Goal: Task Accomplishment & Management: Complete application form

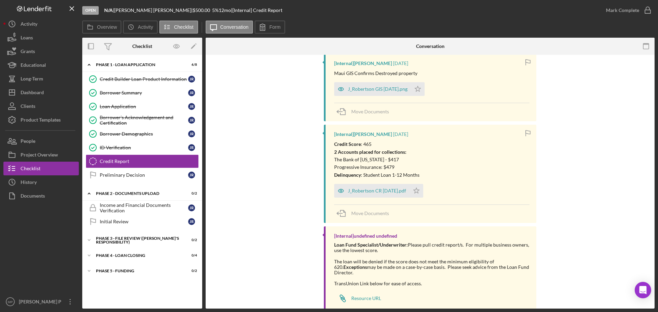
scroll to position [204, 0]
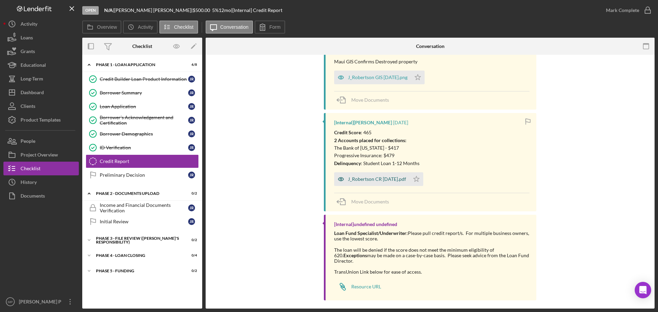
click at [379, 180] on div "J_Robertson CR [DATE].pdf" at bounding box center [377, 178] width 58 height 5
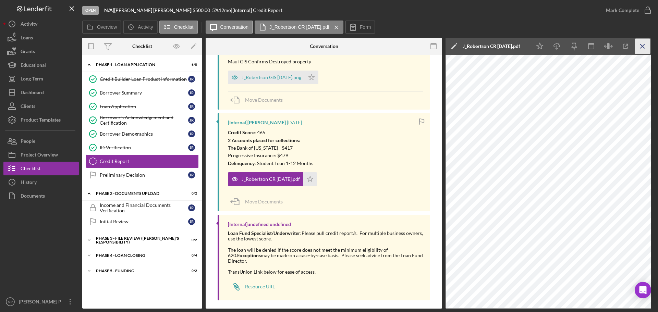
click at [642, 45] on icon "Icon/Menu Close" at bounding box center [642, 46] width 15 height 15
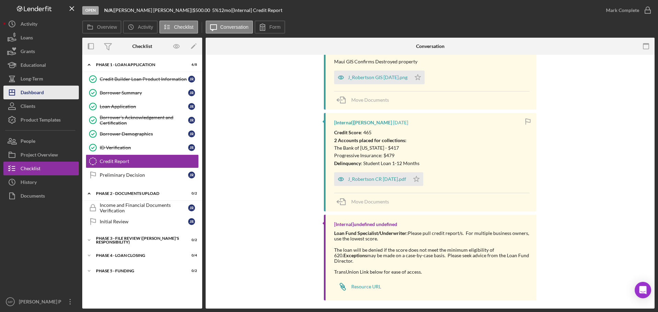
click at [35, 94] on div "Dashboard" at bounding box center [32, 93] width 23 height 15
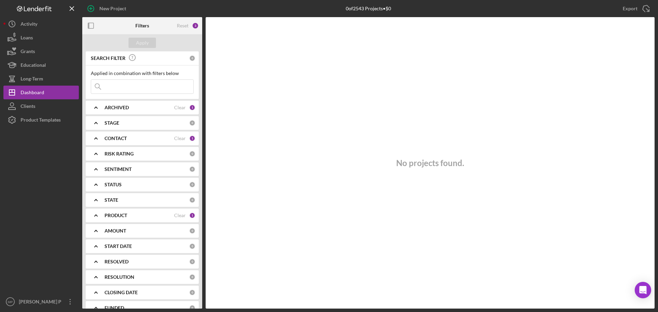
click at [112, 139] on b "CONTACT" at bounding box center [115, 138] width 22 height 5
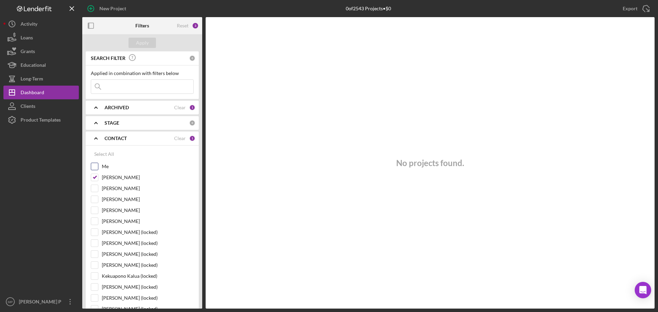
click at [96, 164] on input "Me" at bounding box center [94, 166] width 7 height 7
checkbox input "true"
click at [95, 177] on input "[PERSON_NAME]" at bounding box center [94, 177] width 7 height 7
checkbox input "false"
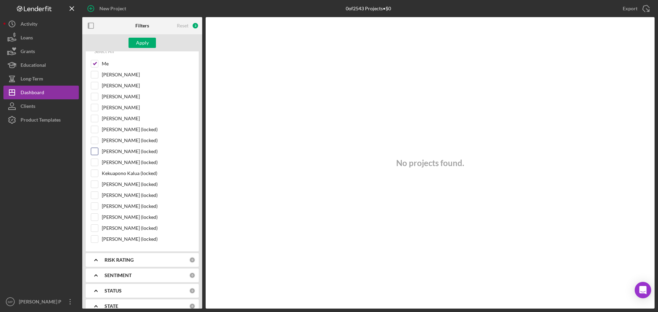
scroll to position [34, 0]
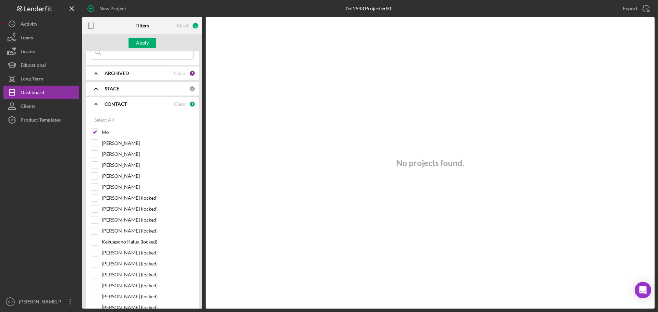
click at [117, 105] on b "CONTACT" at bounding box center [115, 103] width 22 height 5
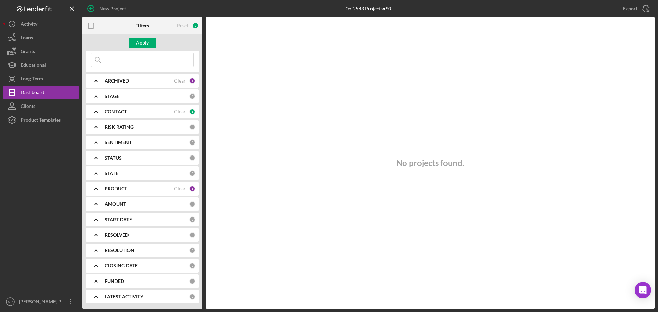
click at [121, 186] on b "PRODUCT" at bounding box center [115, 188] width 23 height 5
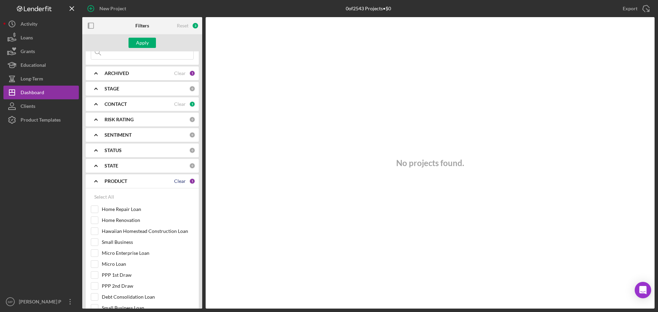
click at [178, 183] on div "Clear" at bounding box center [180, 180] width 12 height 5
checkbox input "false"
click at [139, 42] on div "Apply" at bounding box center [142, 43] width 13 height 10
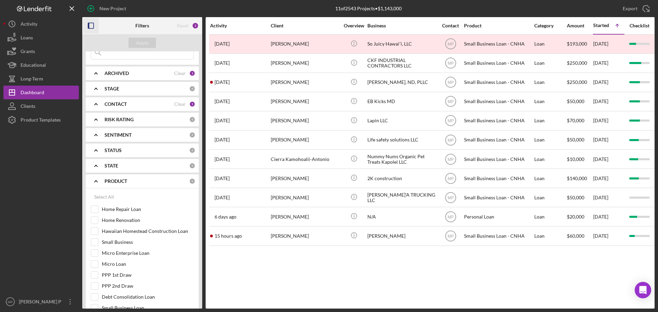
click at [93, 27] on rect "button" at bounding box center [90, 25] width 5 height 5
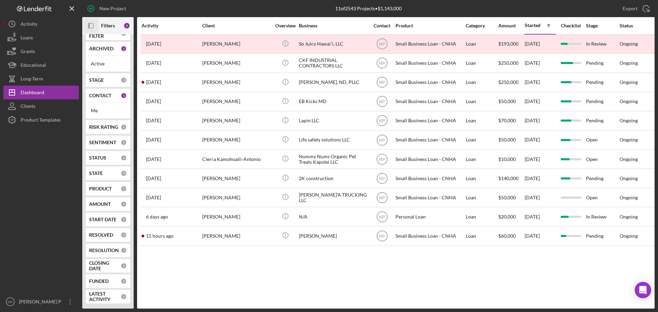
click at [91, 25] on icon "Icon/Panel Side Expand" at bounding box center [90, 25] width 15 height 15
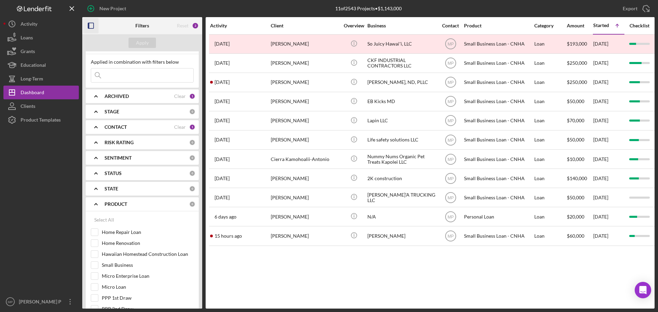
click at [113, 126] on b "CONTACT" at bounding box center [115, 126] width 22 height 5
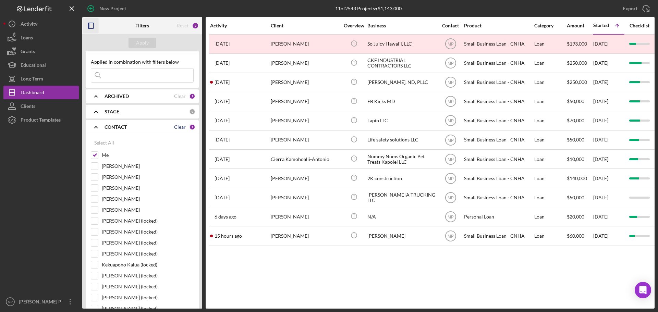
click at [176, 126] on div "Clear" at bounding box center [180, 126] width 12 height 5
checkbox input "false"
click at [135, 77] on input at bounding box center [142, 75] width 102 height 14
type input "chelse"
click at [139, 41] on div "Apply" at bounding box center [142, 43] width 13 height 10
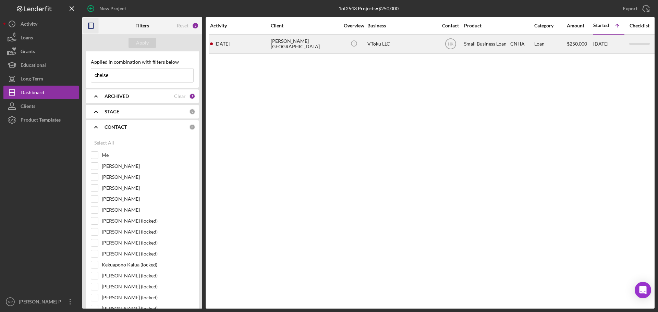
click at [309, 44] on div "[PERSON_NAME][GEOGRAPHIC_DATA]" at bounding box center [305, 44] width 68 height 18
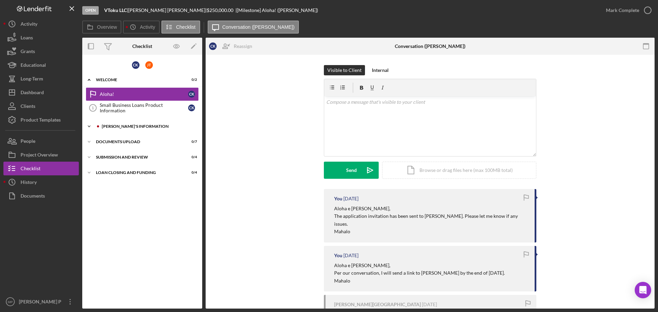
click at [151, 124] on div "Icon/Expander [PERSON_NAME]'S INFORMATION 0 / 18" at bounding box center [142, 127] width 120 height 14
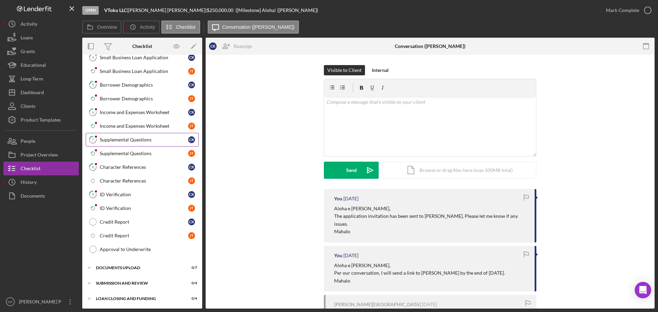
scroll to position [125, 0]
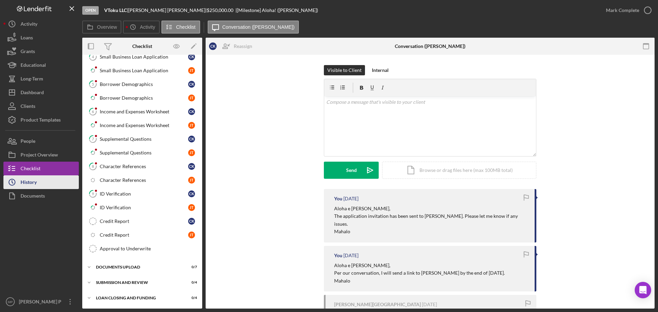
click at [46, 181] on button "Icon/History History" at bounding box center [40, 182] width 75 height 14
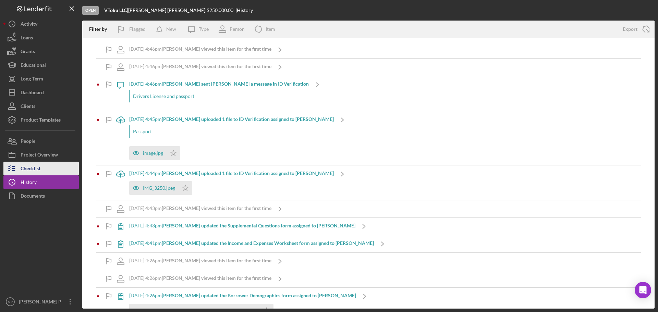
click at [33, 166] on div "Checklist" at bounding box center [31, 169] width 20 height 15
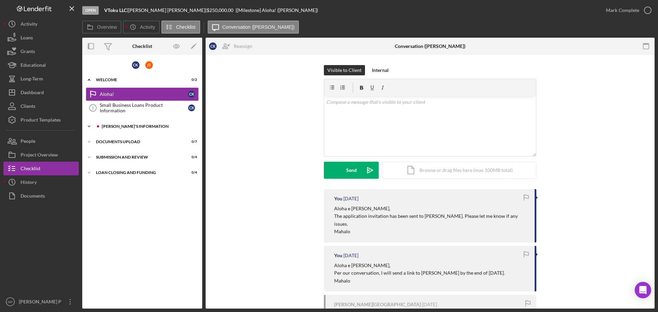
click at [125, 127] on div "[PERSON_NAME]'S INFORMATION" at bounding box center [148, 126] width 92 height 4
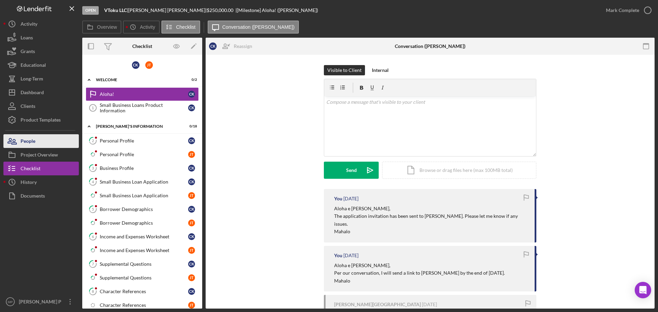
click at [43, 142] on button "People" at bounding box center [40, 141] width 75 height 14
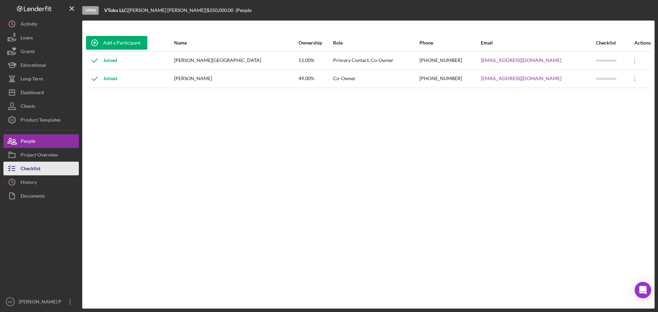
click at [41, 167] on button "Checklist" at bounding box center [40, 169] width 75 height 14
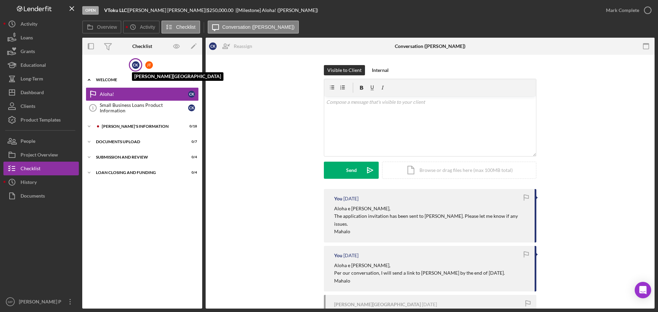
click at [135, 65] on div "C K" at bounding box center [136, 65] width 8 height 8
click at [98, 127] on div at bounding box center [98, 126] width 4 height 4
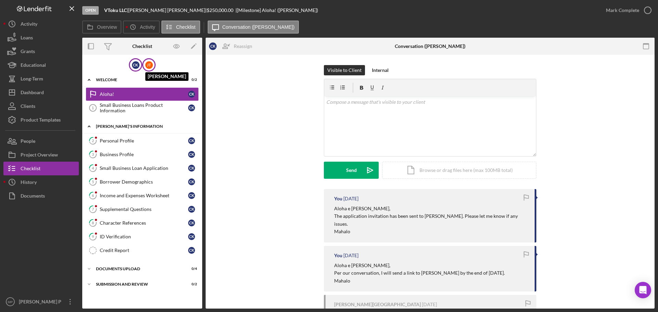
click at [152, 65] on div "[PERSON_NAME]" at bounding box center [149, 65] width 8 height 8
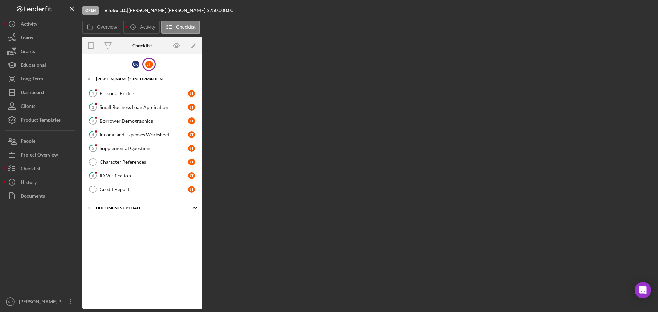
click at [174, 66] on div "C K J T" at bounding box center [142, 64] width 120 height 13
click at [103, 60] on div "C K J T" at bounding box center [142, 64] width 120 height 13
click at [138, 67] on div "C K" at bounding box center [136, 65] width 8 height 8
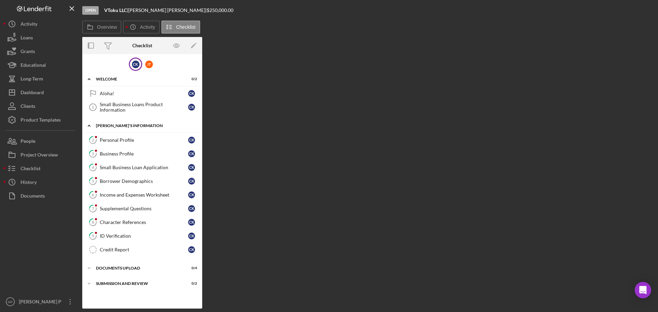
click at [166, 67] on div "C K J T" at bounding box center [142, 64] width 120 height 13
click at [152, 67] on div "[PERSON_NAME]" at bounding box center [149, 65] width 8 height 8
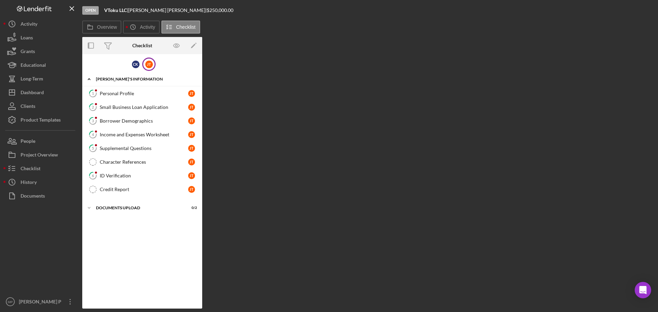
click at [169, 64] on div "C K J T" at bounding box center [142, 64] width 120 height 13
click at [148, 64] on div "[PERSON_NAME]" at bounding box center [149, 65] width 8 height 8
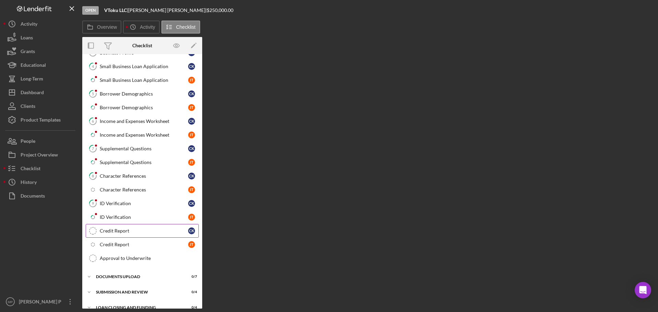
scroll to position [124, 0]
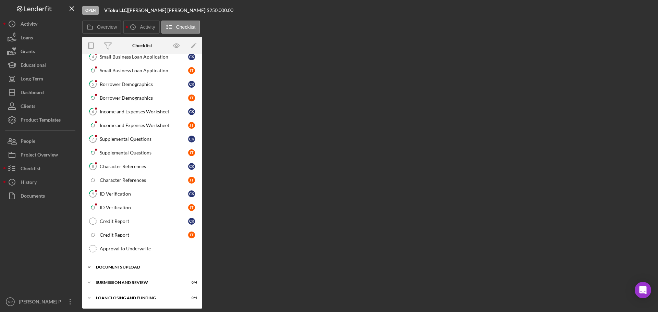
click at [132, 269] on div "Icon/Expander DOCUMENTS UPLOAD 0 / 7" at bounding box center [142, 267] width 120 height 14
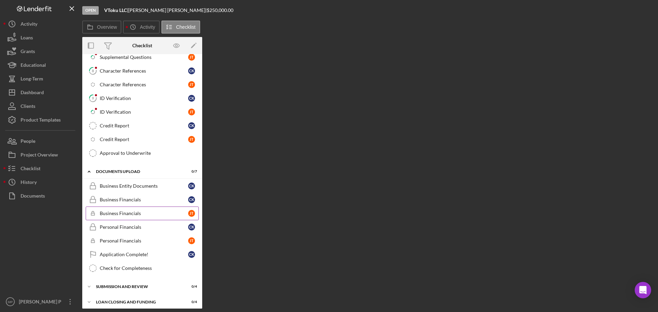
scroll to position [224, 0]
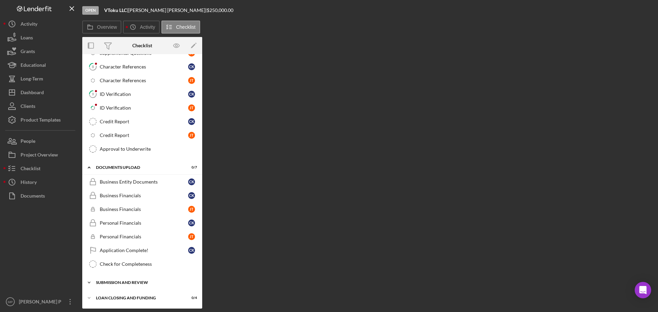
click at [145, 283] on div "SUBMISSION AND REVIEW" at bounding box center [145, 282] width 98 height 4
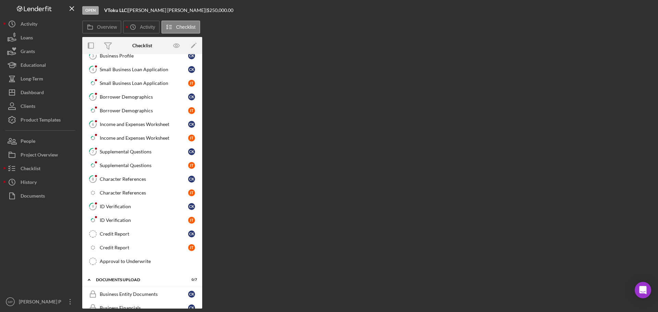
scroll to position [111, 0]
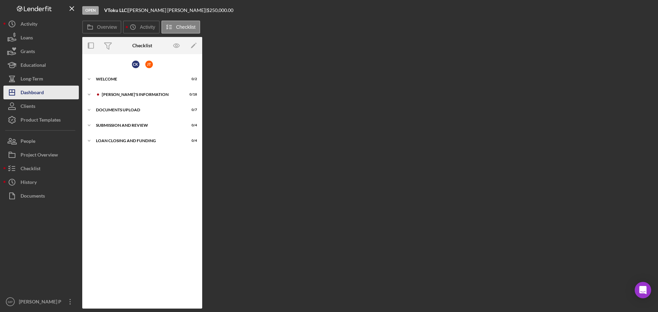
click at [37, 95] on div "Dashboard" at bounding box center [32, 93] width 23 height 15
click at [122, 97] on div "Icon/Expander BORROWER'S INFORMATION 0 / 18" at bounding box center [142, 95] width 120 height 14
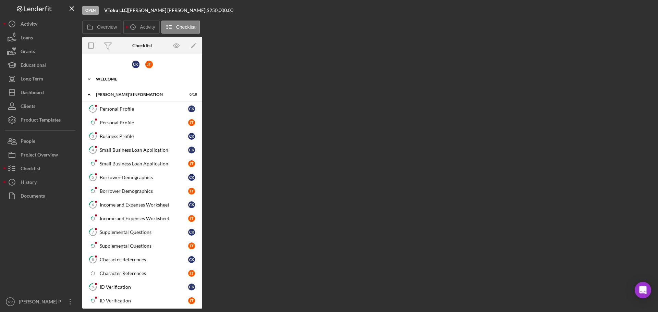
click at [99, 75] on div "Icon/Expander WELCOME 0 / 2" at bounding box center [142, 79] width 120 height 14
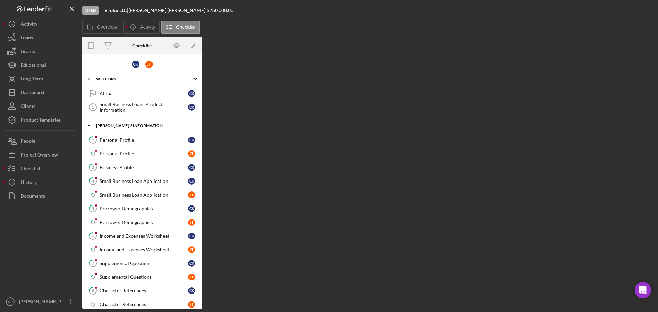
click at [112, 124] on div "[PERSON_NAME]'S INFORMATION" at bounding box center [145, 126] width 98 height 4
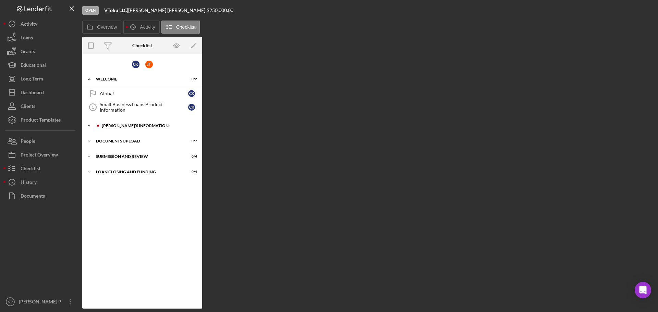
click at [105, 123] on div "Icon/Expander BORROWER'S INFORMATION 0 / 18" at bounding box center [142, 126] width 120 height 14
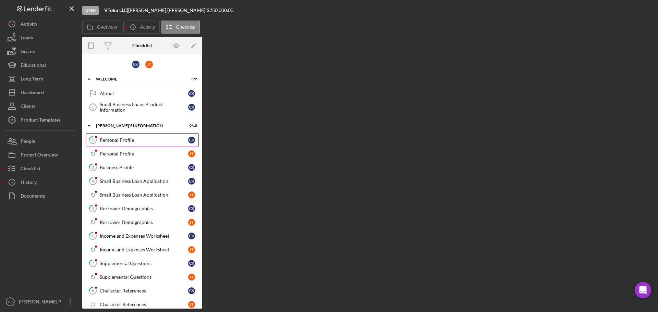
click at [113, 139] on div "Personal Profile" at bounding box center [144, 139] width 88 height 5
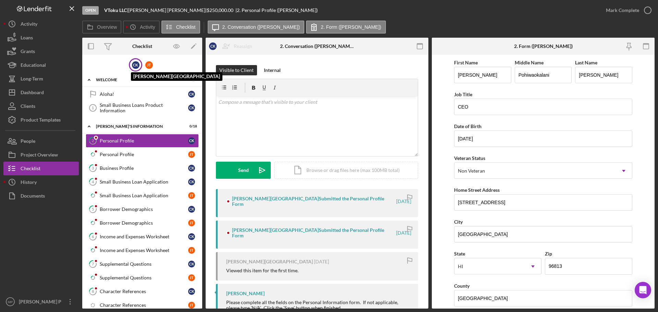
click at [133, 64] on div "C K" at bounding box center [136, 65] width 8 height 8
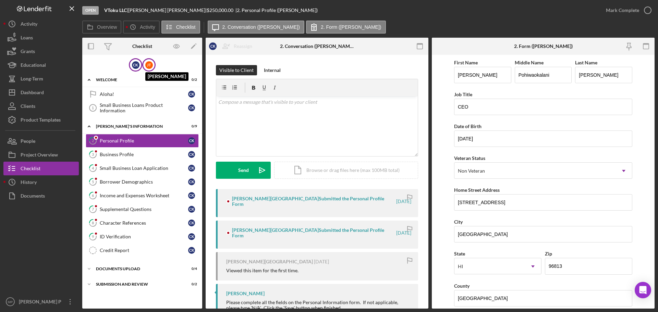
click at [148, 66] on div "[PERSON_NAME]" at bounding box center [149, 65] width 8 height 8
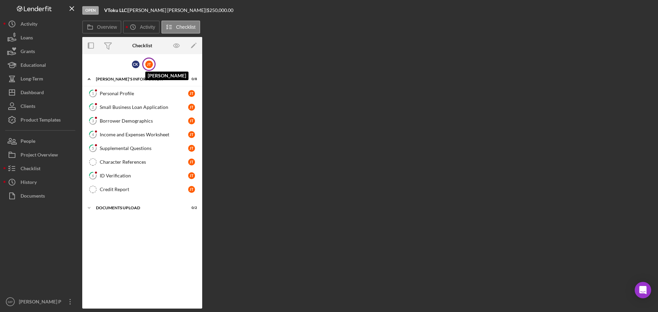
click at [147, 66] on div "[PERSON_NAME]" at bounding box center [149, 65] width 8 height 8
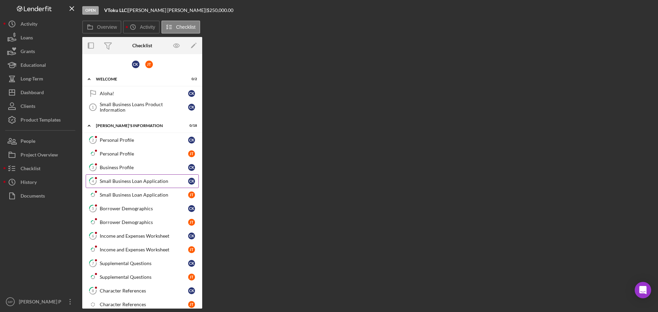
click at [142, 180] on div "Small Business Loan Application" at bounding box center [144, 180] width 88 height 5
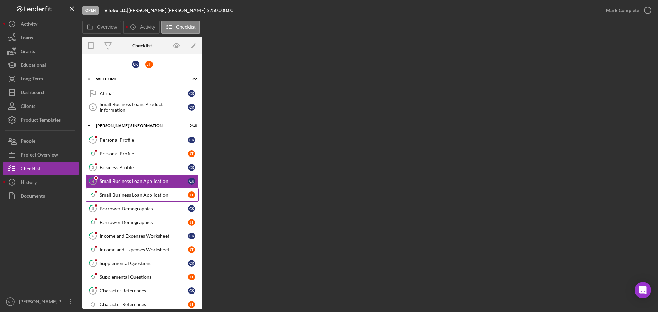
click at [131, 197] on div "Small Business Loan Application" at bounding box center [144, 194] width 88 height 5
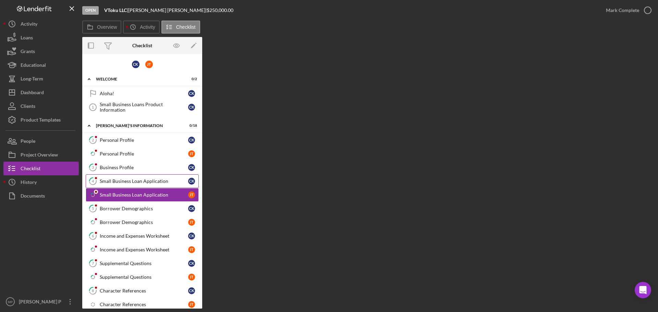
click at [131, 181] on div "Small Business Loan Application" at bounding box center [144, 180] width 88 height 5
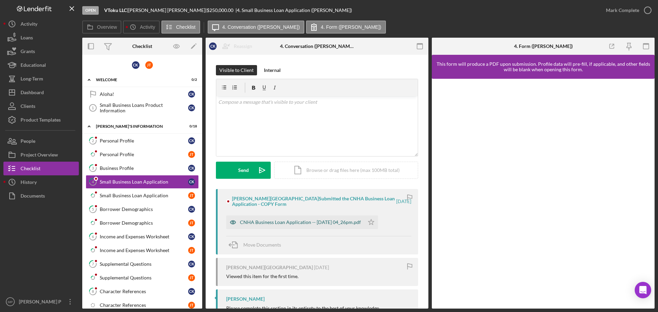
click at [340, 222] on div "CNHA Business Loan Application -- [DATE] 04_26pm.pdf" at bounding box center [300, 222] width 121 height 5
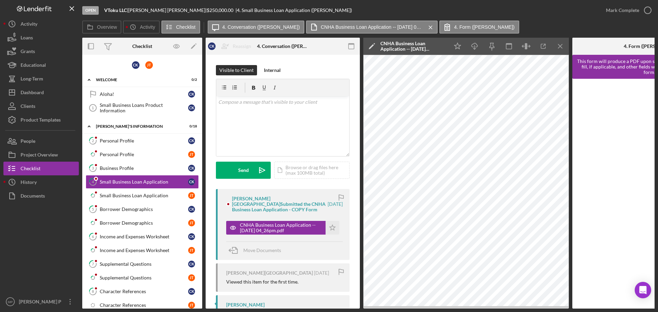
drag, startPoint x: 447, startPoint y: 26, endPoint x: 449, endPoint y: 20, distance: 5.9
click at [454, 25] on label "4. Form (Chelsey K.)" at bounding box center [484, 26] width 61 height 5
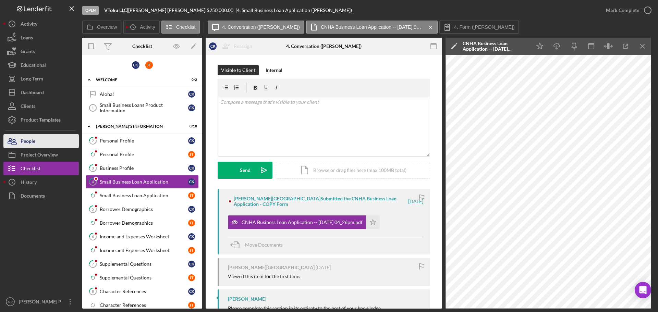
click at [37, 140] on button "People" at bounding box center [40, 141] width 75 height 14
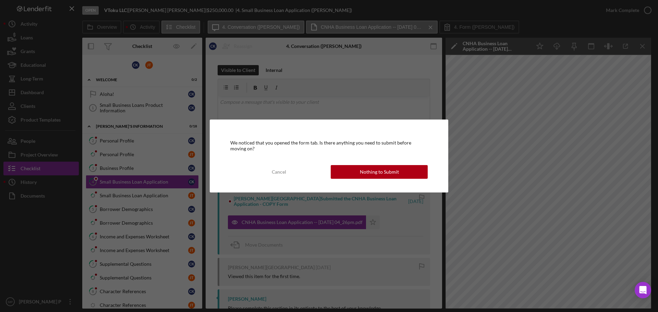
drag, startPoint x: 372, startPoint y: 174, endPoint x: 366, endPoint y: 174, distance: 5.8
click at [371, 174] on div "Nothing to Submit" at bounding box center [379, 172] width 39 height 14
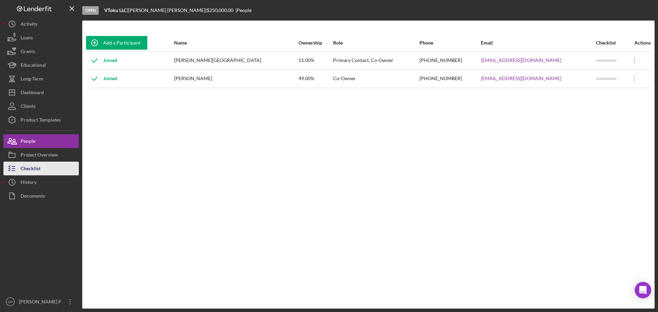
click at [35, 170] on div "Checklist" at bounding box center [31, 169] width 20 height 15
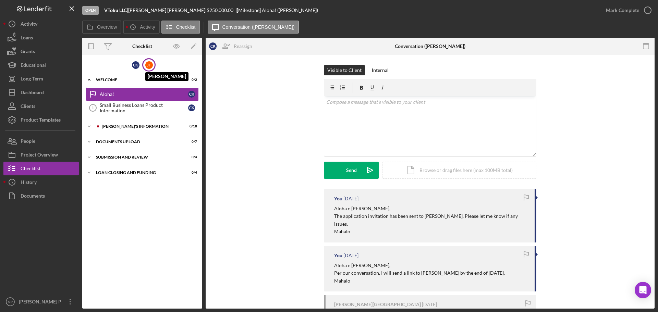
click at [151, 66] on div "[PERSON_NAME]" at bounding box center [149, 65] width 8 height 8
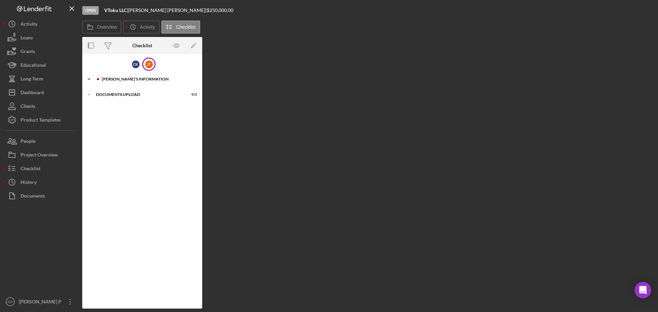
click at [110, 77] on div "Icon/Expander BORROWER'S INFORMATION 0 / 8" at bounding box center [142, 79] width 120 height 14
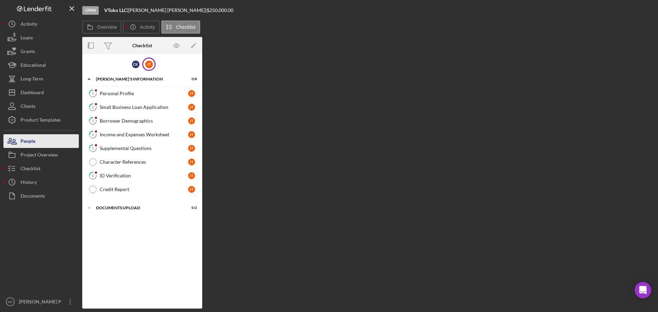
click at [40, 140] on button "People" at bounding box center [40, 141] width 75 height 14
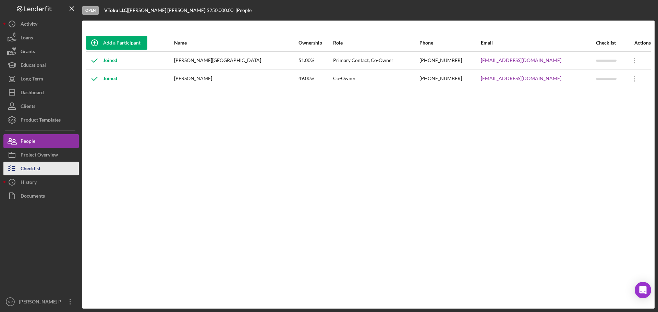
click at [34, 168] on div "Checklist" at bounding box center [31, 169] width 20 height 15
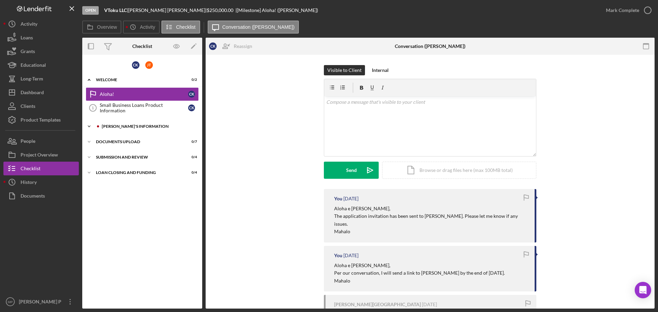
click at [117, 126] on div "[PERSON_NAME]'S INFORMATION" at bounding box center [148, 126] width 92 height 4
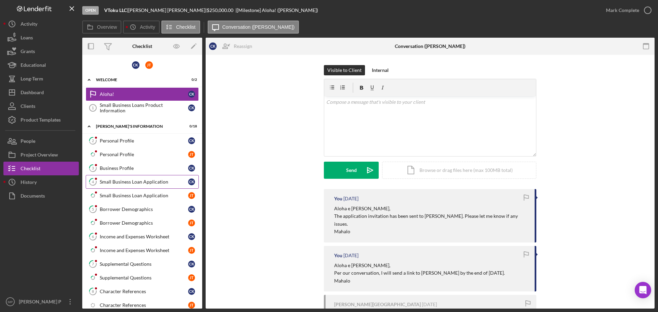
click at [138, 181] on div "Small Business Loan Application" at bounding box center [144, 181] width 88 height 5
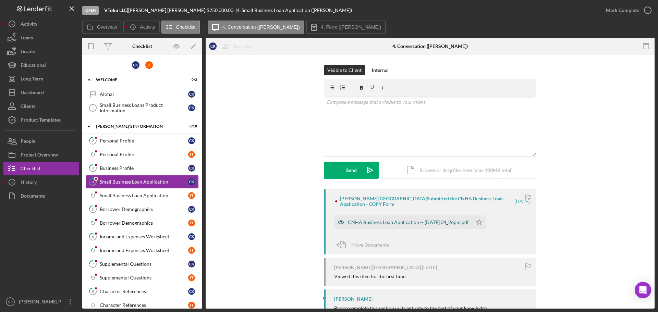
click at [409, 222] on div "CNHA Business Loan Application -- [DATE] 04_26pm.pdf" at bounding box center [408, 222] width 121 height 5
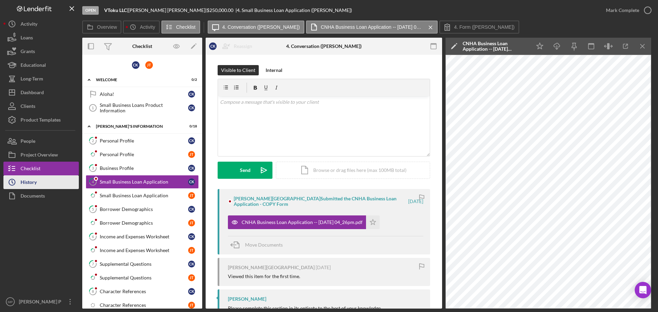
click at [22, 183] on div "History" at bounding box center [29, 182] width 16 height 15
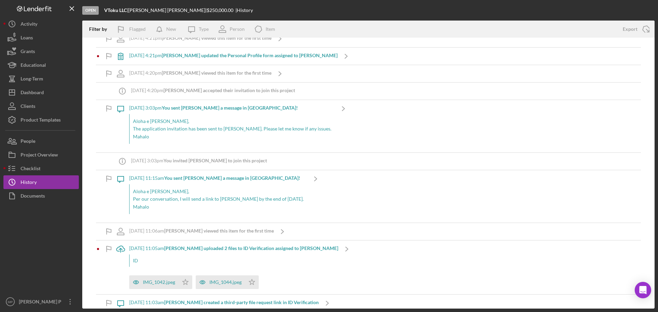
scroll to position [411, 0]
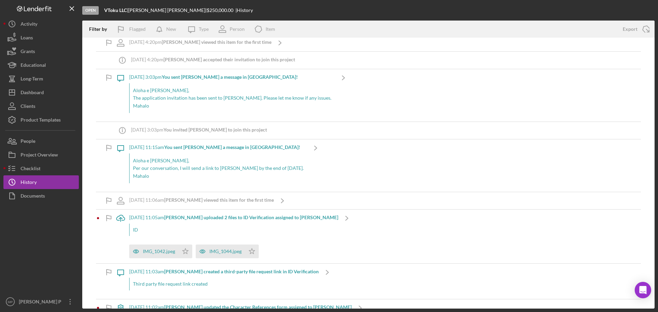
click at [121, 77] on icon "Icon/Message" at bounding box center [120, 77] width 17 height 17
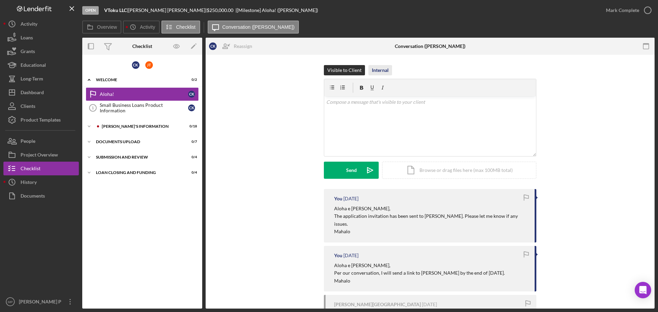
click at [378, 69] on div "Internal" at bounding box center [380, 70] width 17 height 10
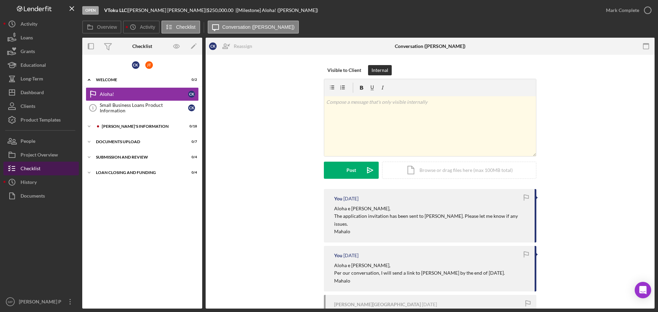
click at [40, 171] on div "Checklist" at bounding box center [31, 169] width 20 height 15
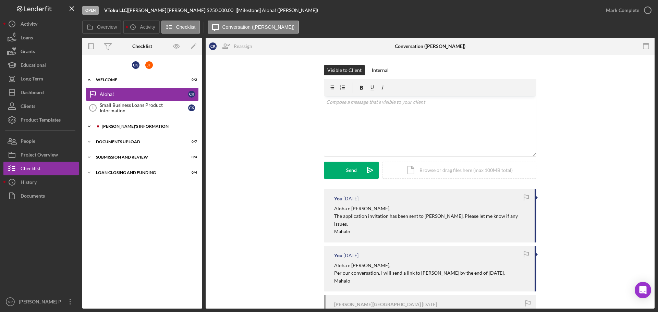
click at [90, 127] on icon "Icon/Expander" at bounding box center [89, 127] width 14 height 14
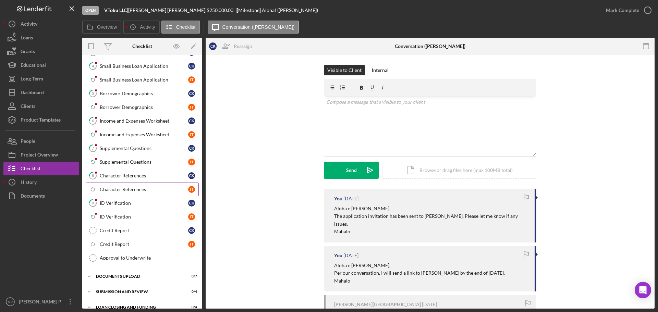
scroll to position [125, 0]
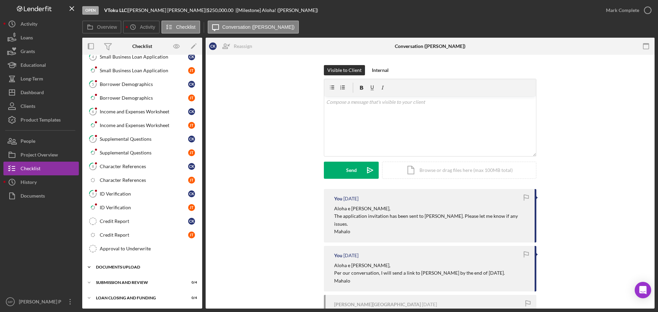
click at [125, 266] on div "DOCUMENTS UPLOAD" at bounding box center [145, 267] width 98 height 4
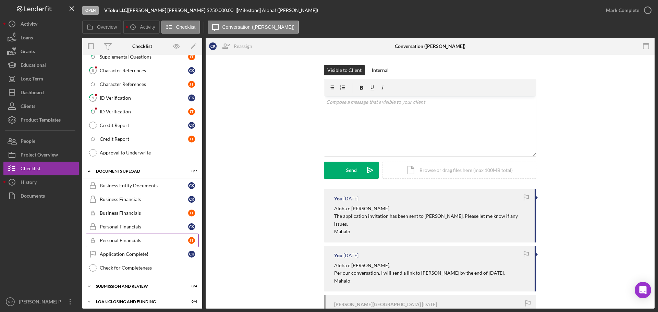
scroll to position [225, 0]
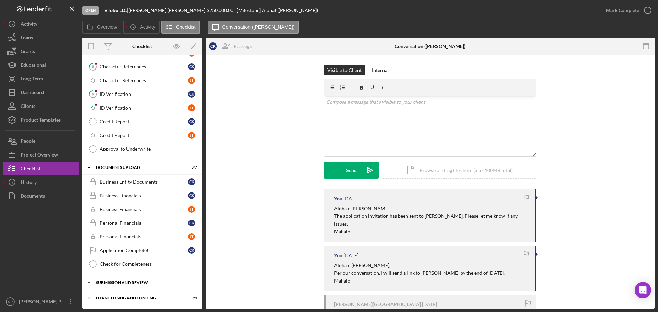
click at [129, 282] on div "SUBMISSION AND REVIEW" at bounding box center [145, 282] width 98 height 4
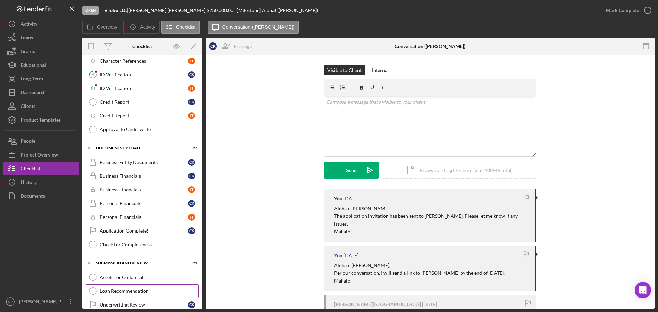
scroll to position [283, 0]
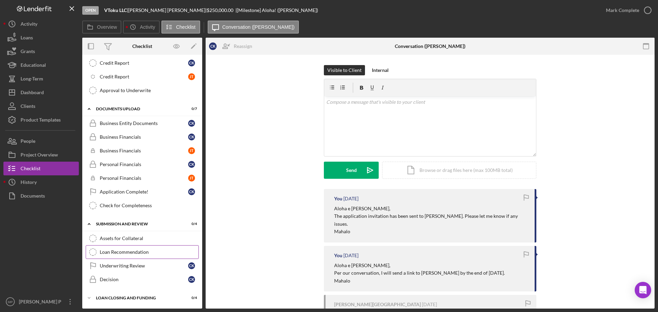
click at [130, 254] on div "Loan Recommendation" at bounding box center [149, 251] width 99 height 5
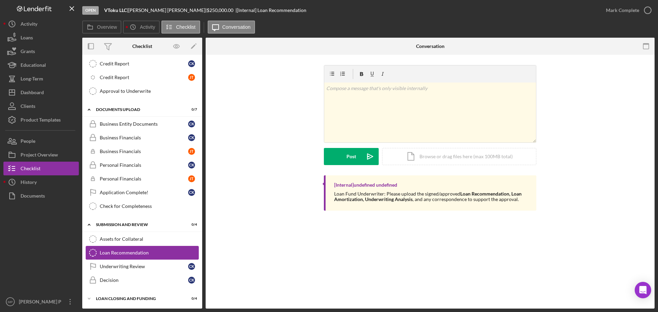
scroll to position [283, 0]
click at [135, 296] on div "LOAN CLOSING AND FUNDING" at bounding box center [145, 298] width 98 height 4
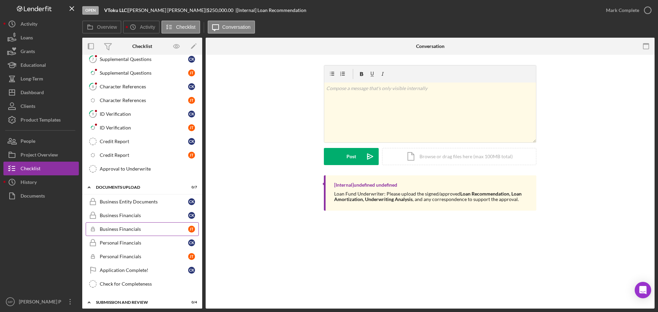
scroll to position [239, 0]
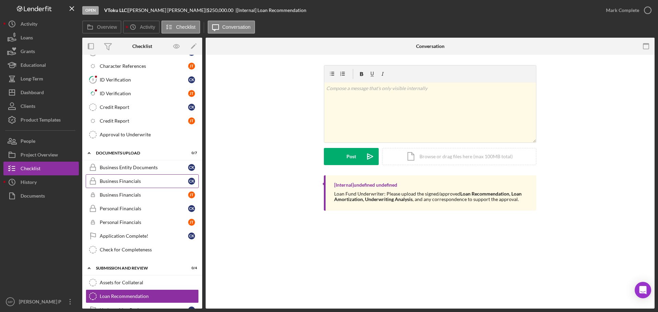
click at [134, 180] on div "Business Financials" at bounding box center [144, 180] width 88 height 5
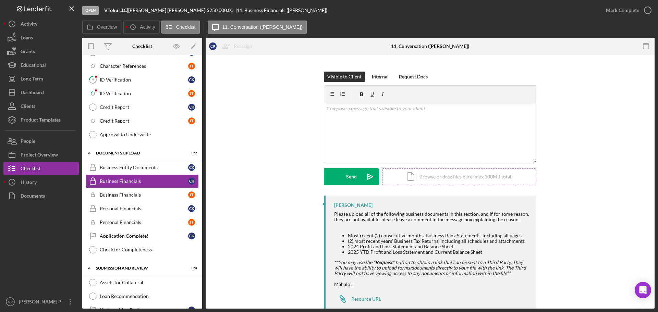
scroll to position [99, 0]
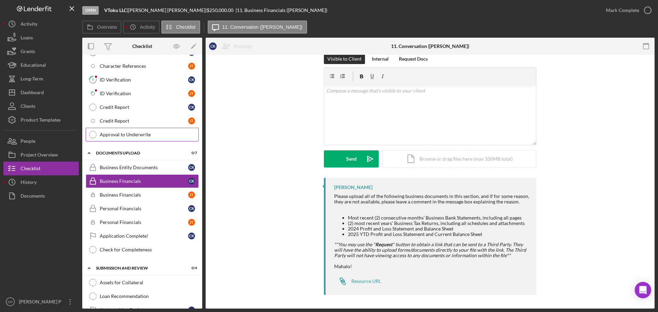
click at [139, 138] on link "Approval to Underwrite Approval to Underwrite" at bounding box center [142, 135] width 113 height 14
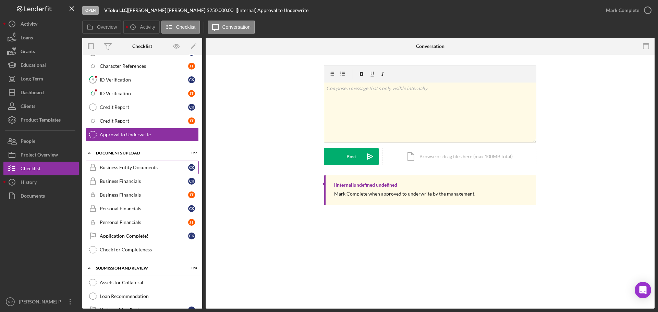
click at [129, 168] on div "Business Entity Documents" at bounding box center [144, 167] width 88 height 5
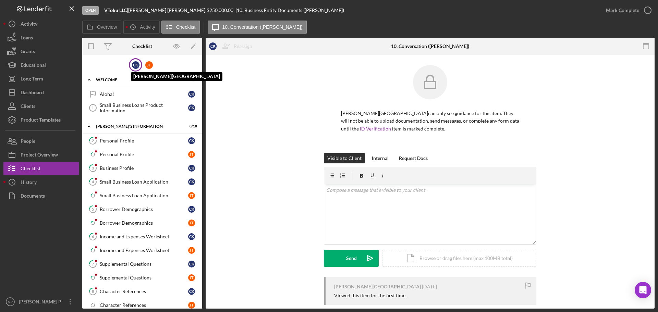
click at [134, 66] on div "C K" at bounding box center [136, 65] width 8 height 8
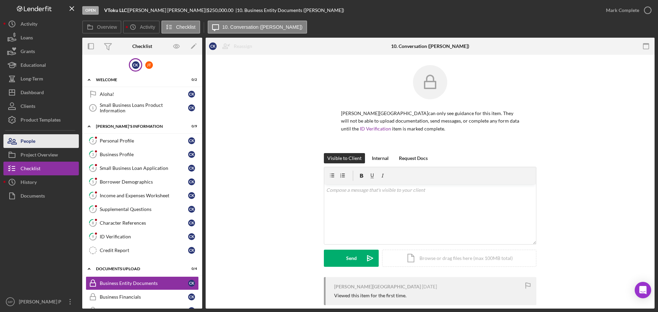
click at [37, 144] on button "People" at bounding box center [40, 141] width 75 height 14
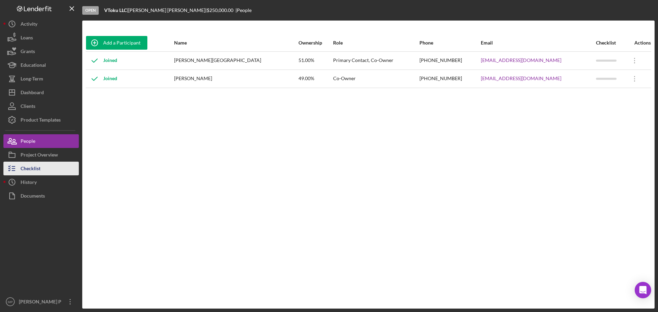
click at [41, 169] on button "Checklist" at bounding box center [40, 169] width 75 height 14
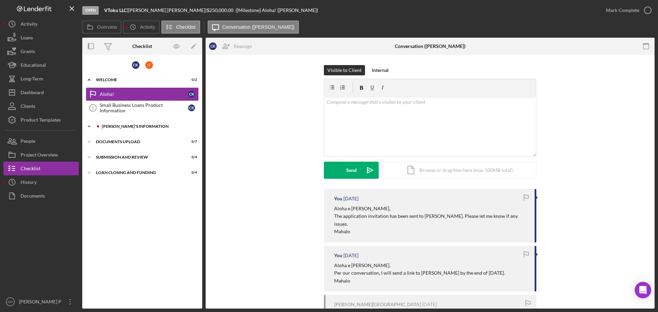
click at [122, 125] on div "[PERSON_NAME]'S INFORMATION" at bounding box center [148, 126] width 92 height 4
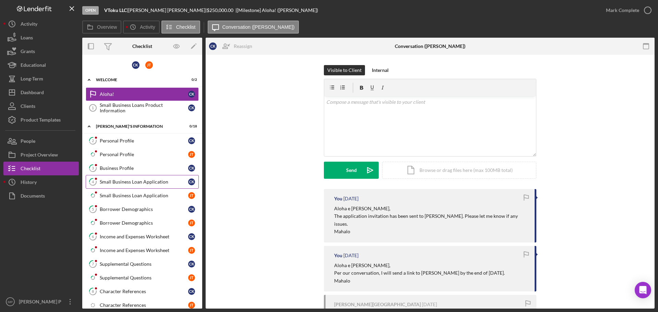
click at [137, 182] on div "Small Business Loan Application" at bounding box center [144, 181] width 88 height 5
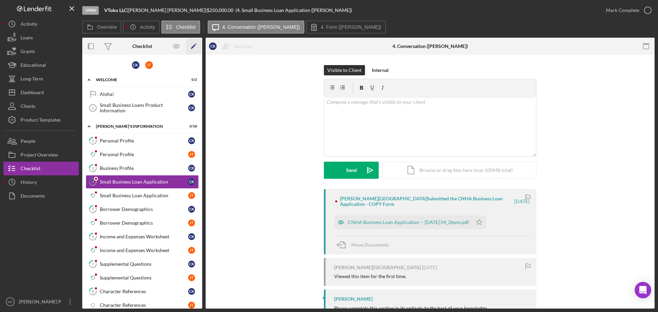
click at [191, 47] on icon "Icon/Edit" at bounding box center [193, 46] width 15 height 15
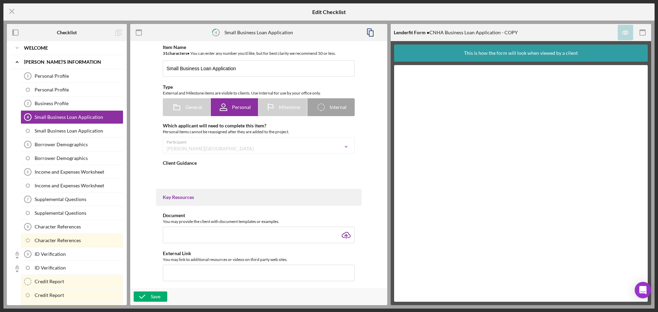
type textarea "<div>Please complete this section in its entirety to the best of your knowledge…"
type textarea "<div>Thank you for completing!&nbsp;</div> <div>&nbsp;</div> <div>Please procee…"
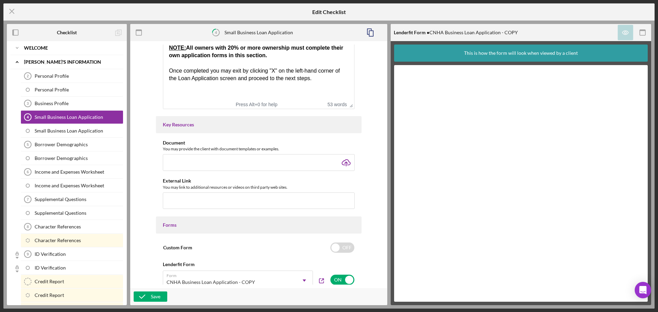
scroll to position [274, 0]
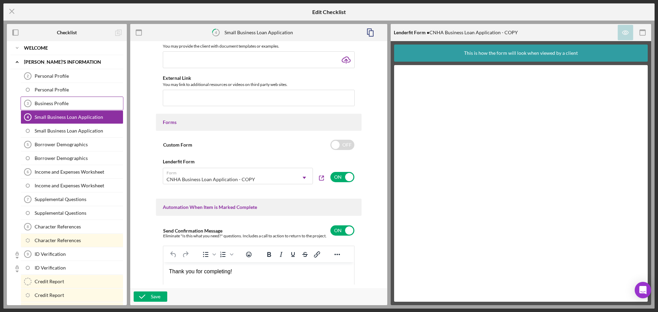
click at [68, 104] on div "Business Profile" at bounding box center [79, 103] width 88 height 5
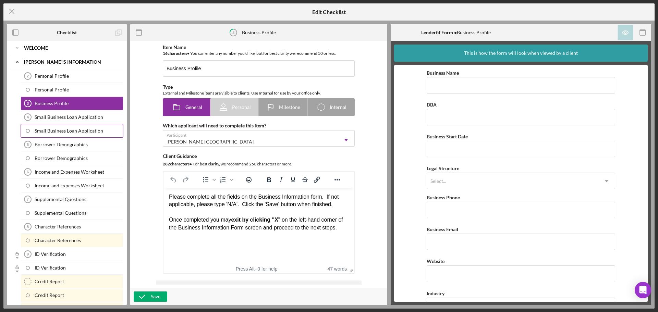
click at [53, 129] on div "Small Business Loan Application" at bounding box center [79, 130] width 88 height 5
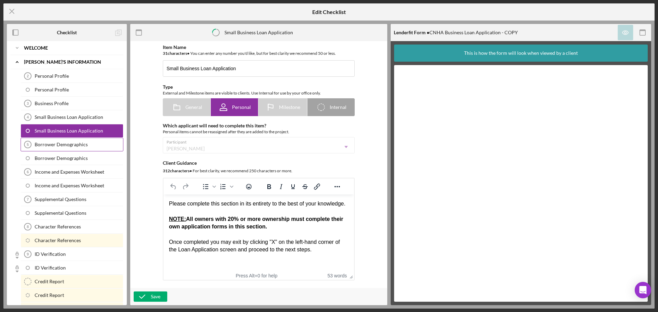
click at [55, 144] on div "Borrower Demographics" at bounding box center [79, 144] width 88 height 5
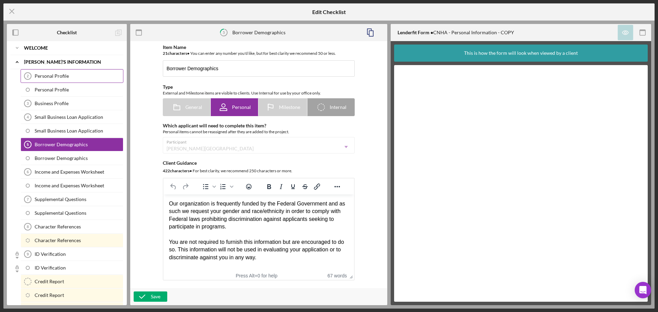
click at [57, 76] on div "Personal Profile" at bounding box center [79, 75] width 88 height 5
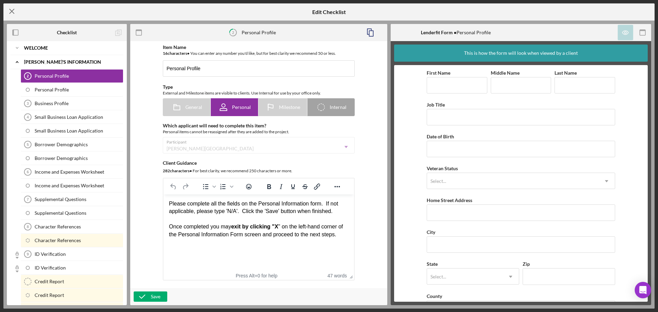
click at [13, 11] on line at bounding box center [12, 11] width 4 height 4
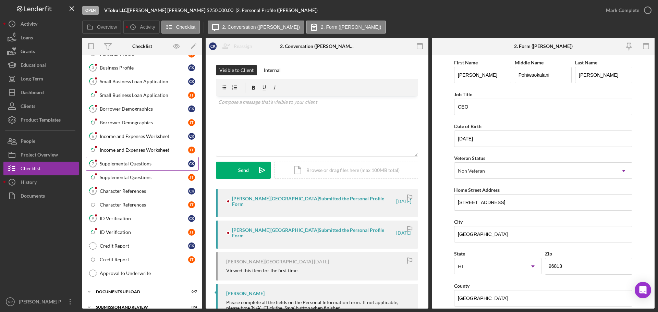
scroll to position [94, 0]
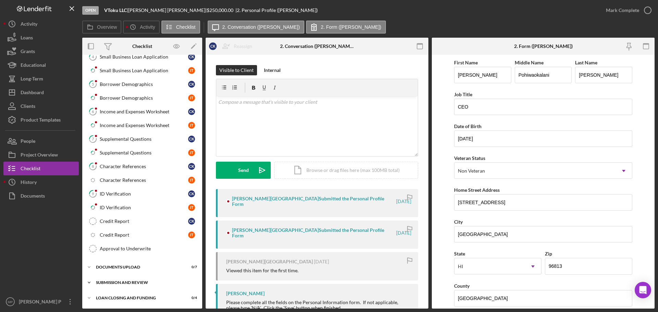
click at [123, 282] on div "SUBMISSION AND REVIEW" at bounding box center [145, 282] width 98 height 4
click at [126, 265] on div "Icon/Expander DOCUMENTS UPLOAD 0 / 7" at bounding box center [142, 267] width 120 height 14
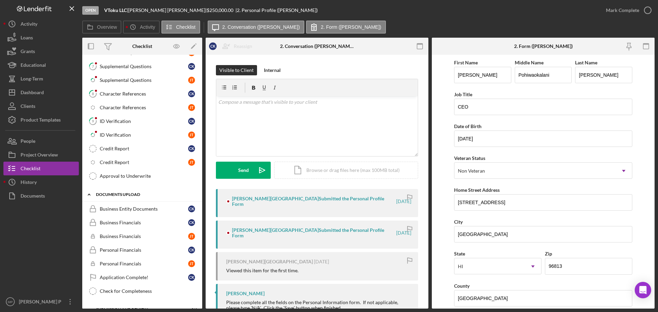
scroll to position [231, 0]
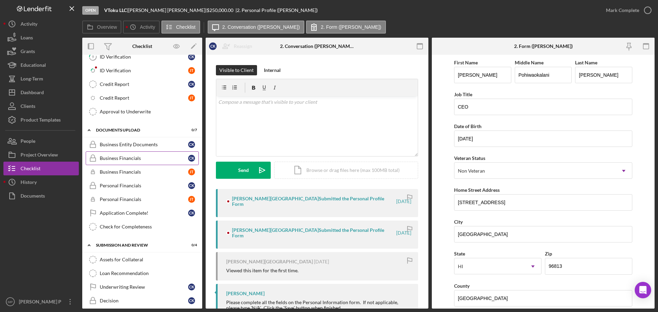
click at [126, 159] on div "Business Financials" at bounding box center [144, 157] width 88 height 5
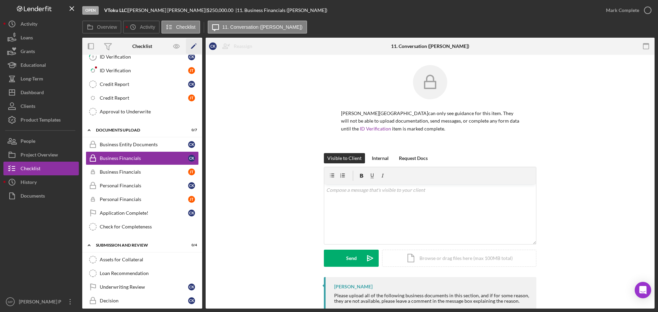
click at [193, 45] on icon "Icon/Edit" at bounding box center [193, 46] width 15 height 15
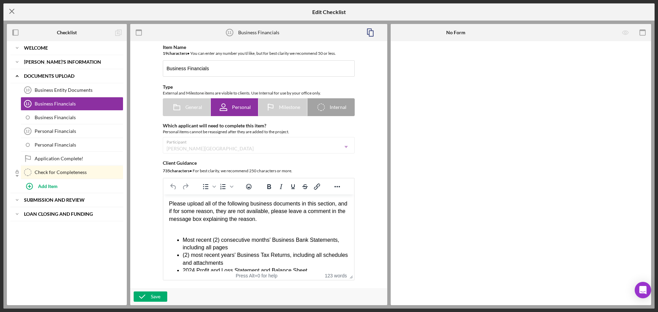
click at [10, 11] on icon "Icon/Menu Close" at bounding box center [11, 11] width 17 height 17
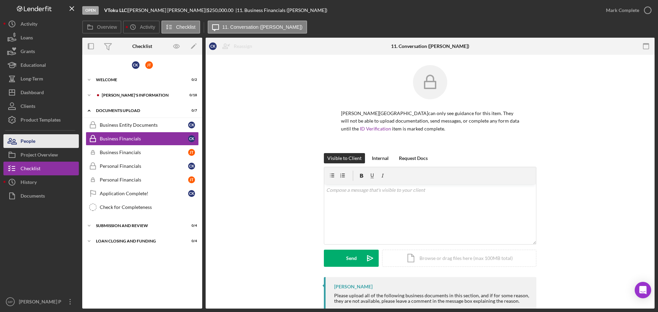
click at [43, 144] on button "People" at bounding box center [40, 141] width 75 height 14
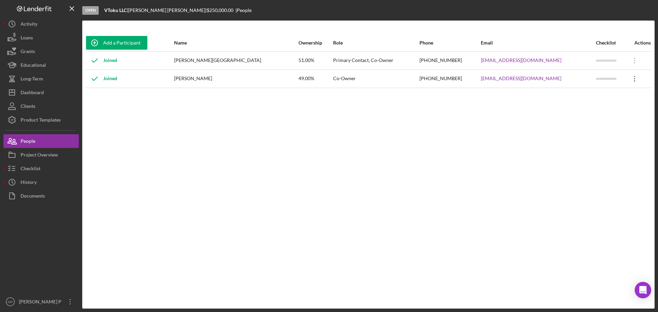
click at [628, 80] on icon "Icon/Overflow" at bounding box center [634, 78] width 17 height 17
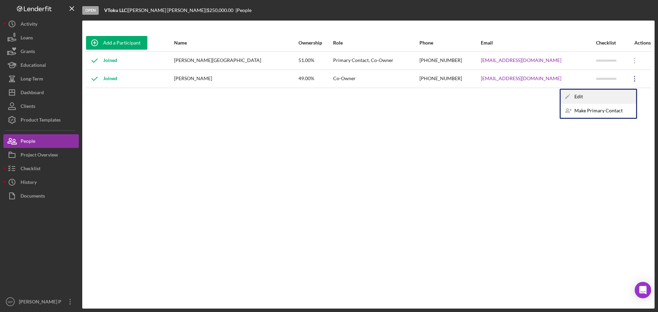
click at [599, 96] on div "Icon/Edit Edit" at bounding box center [597, 97] width 75 height 14
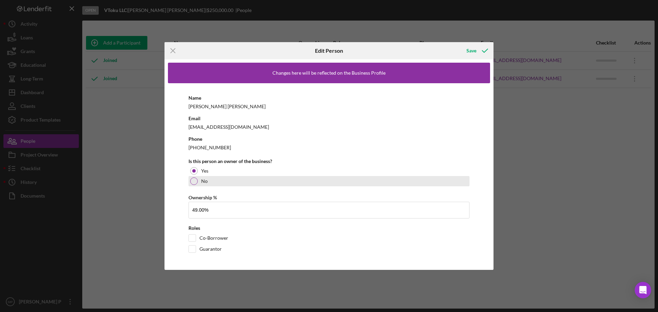
click at [195, 180] on div at bounding box center [194, 181] width 8 height 8
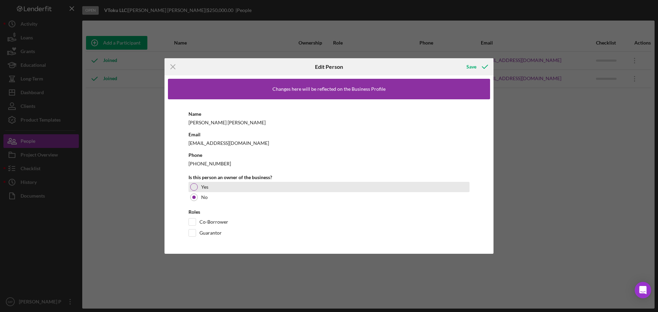
click at [194, 186] on div at bounding box center [194, 187] width 8 height 8
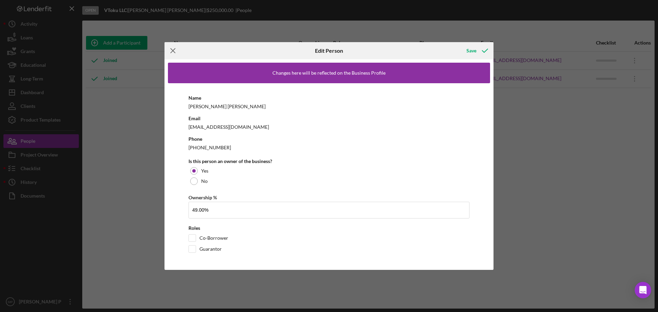
click at [172, 50] on line at bounding box center [173, 51] width 4 height 4
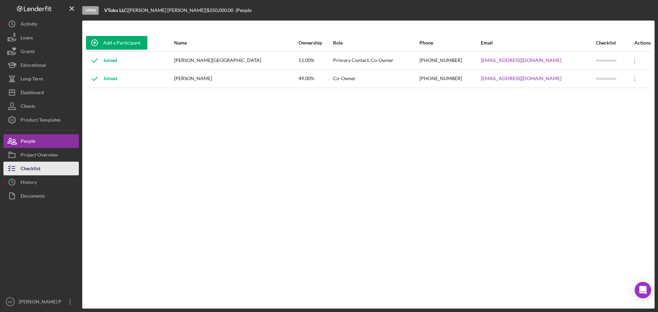
click at [47, 168] on button "Checklist" at bounding box center [40, 169] width 75 height 14
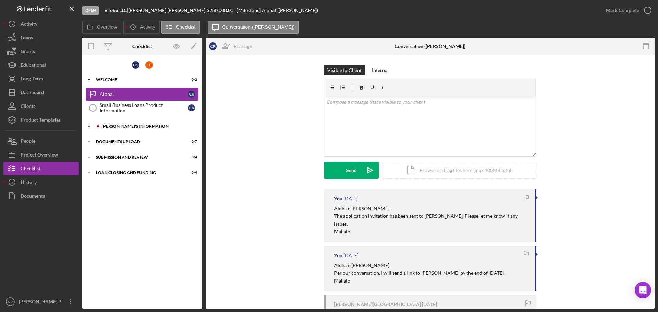
click at [121, 128] on div "[PERSON_NAME]'S INFORMATION" at bounding box center [148, 126] width 92 height 4
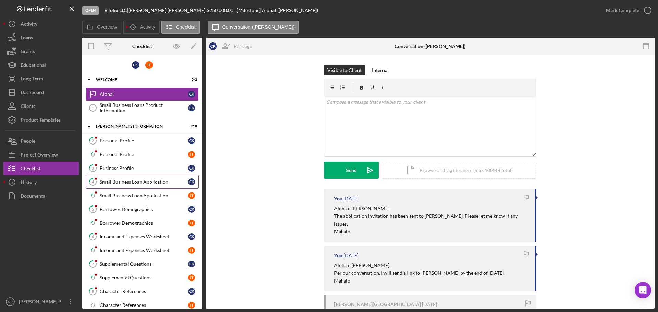
click at [133, 184] on div "Small Business Loan Application" at bounding box center [144, 181] width 88 height 5
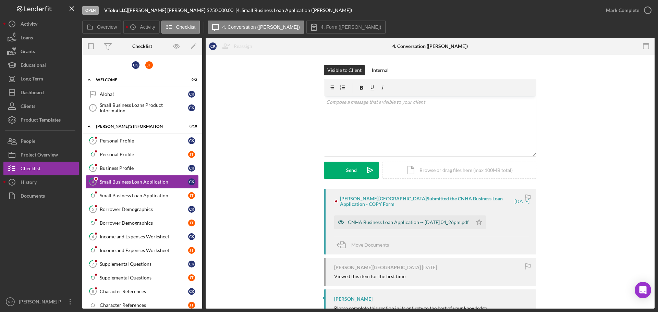
click at [404, 222] on div "CNHA Business Loan Application -- [DATE] 04_26pm.pdf" at bounding box center [408, 222] width 121 height 5
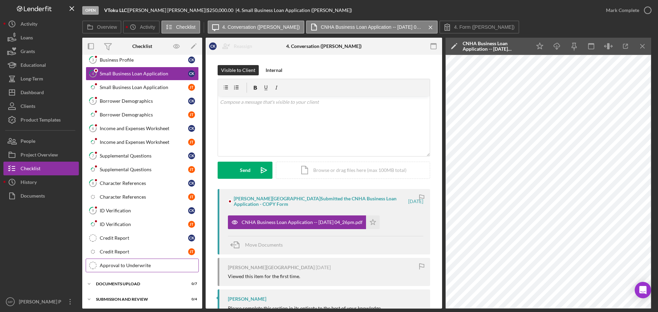
scroll to position [125, 0]
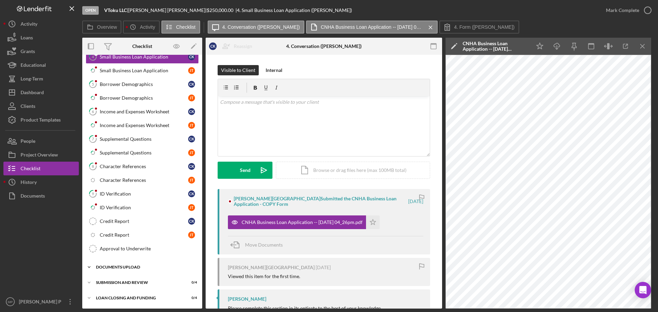
click at [129, 264] on div "Icon/Expander DOCUMENTS UPLOAD 0 / 7" at bounding box center [142, 267] width 120 height 14
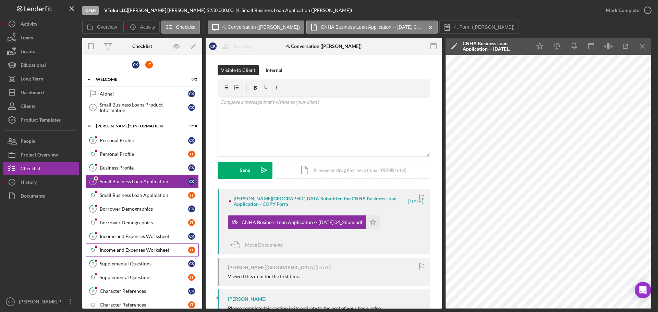
scroll to position [0, 0]
drag, startPoint x: 640, startPoint y: 44, endPoint x: 628, endPoint y: 49, distance: 12.9
click at [640, 44] on icon "Icon/Menu Close" at bounding box center [642, 46] width 15 height 15
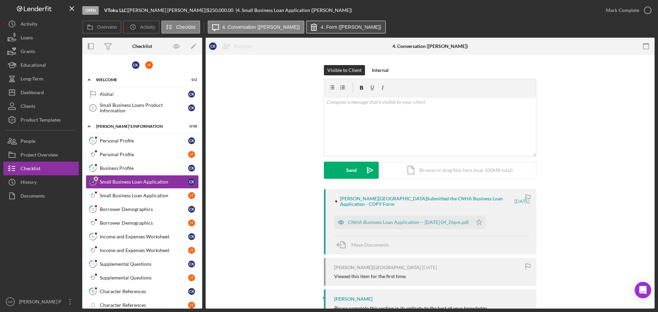
click at [321, 28] on label "4. Form (Chelsey K.)" at bounding box center [351, 26] width 61 height 5
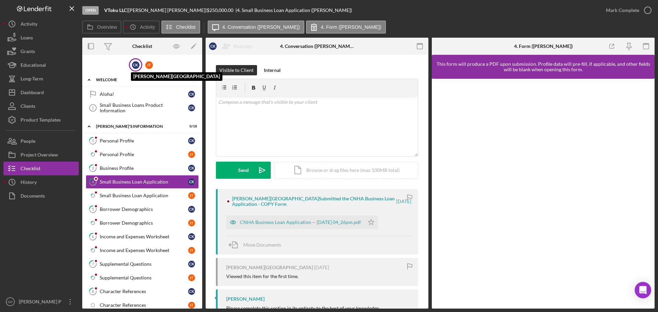
click at [135, 67] on div "C K" at bounding box center [136, 65] width 8 height 8
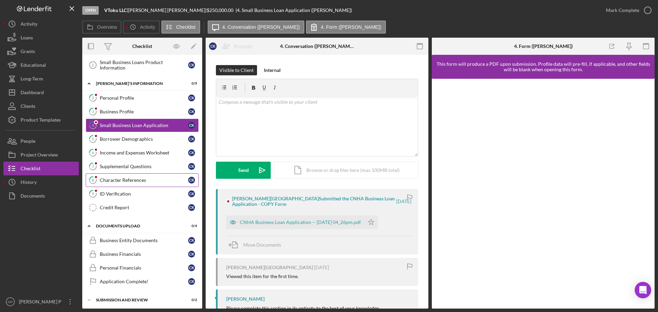
scroll to position [45, 0]
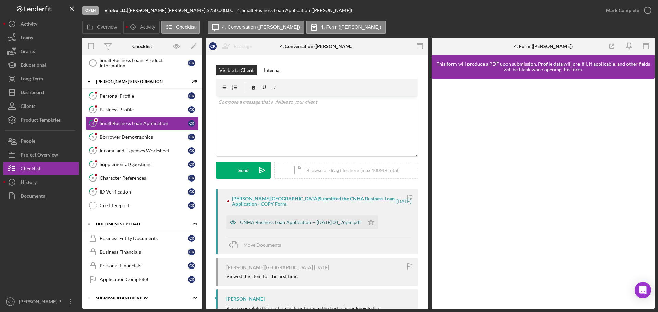
click at [347, 223] on div "CNHA Business Loan Application -- [DATE] 04_26pm.pdf" at bounding box center [300, 222] width 121 height 5
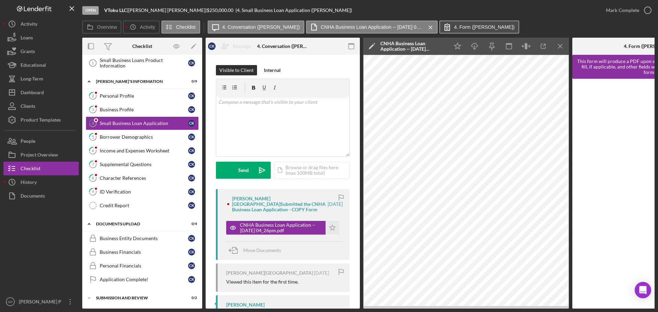
click at [467, 27] on label "4. Form (Chelsey K.)" at bounding box center [484, 26] width 61 height 5
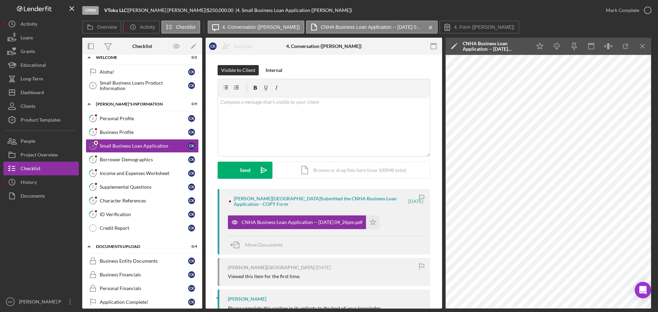
scroll to position [11, 0]
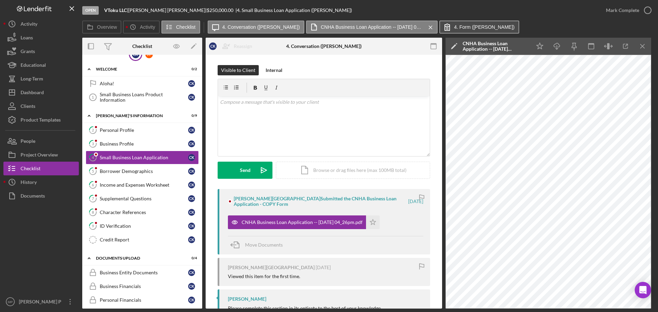
click at [463, 25] on label "4. Form (Chelsey K.)" at bounding box center [484, 26] width 61 height 5
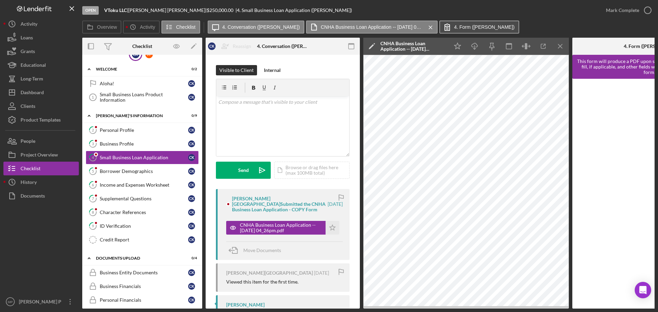
click at [463, 24] on label "4. Form (Chelsey K.)" at bounding box center [484, 26] width 61 height 5
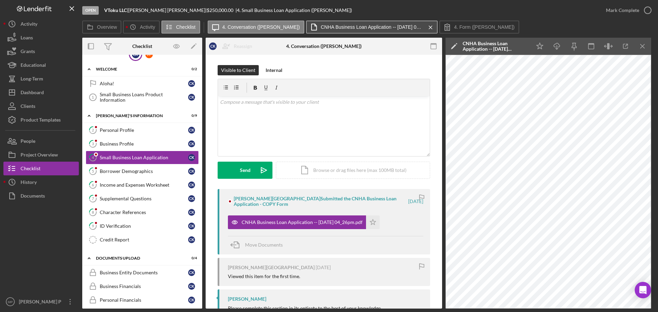
click at [360, 29] on label "CNHA Business Loan Application -- [DATE] 04_26pm.pdf" at bounding box center [372, 26] width 103 height 5
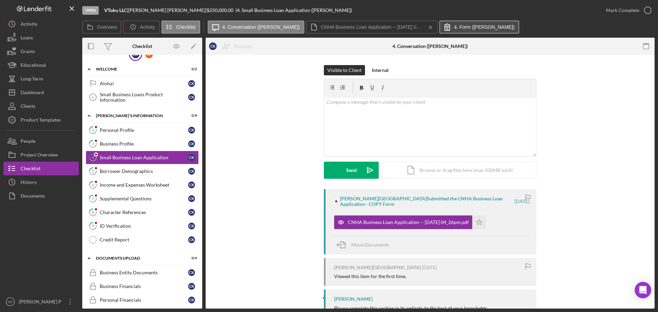
click at [454, 25] on label "4. Form (Chelsey K.)" at bounding box center [484, 26] width 61 height 5
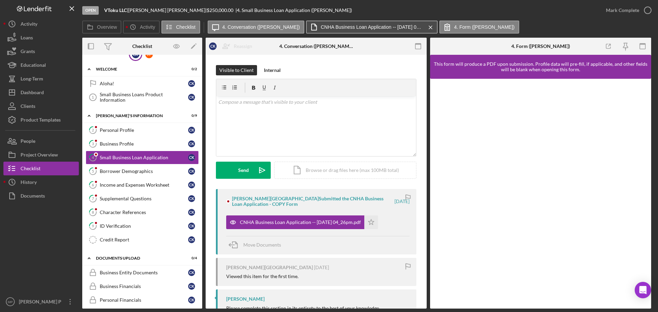
click at [355, 26] on label "CNHA Business Loan Application -- [DATE] 04_26pm.pdf" at bounding box center [372, 26] width 103 height 5
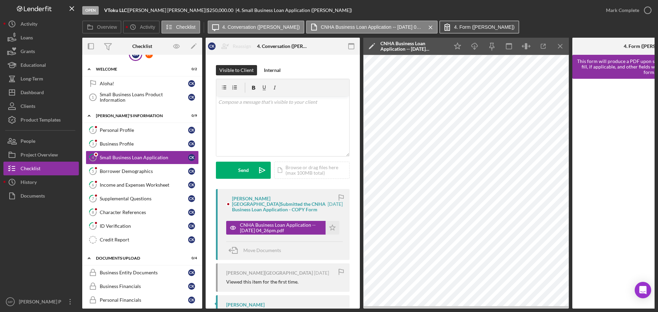
click at [470, 27] on label "4. Form (Chelsey K.)" at bounding box center [484, 26] width 61 height 5
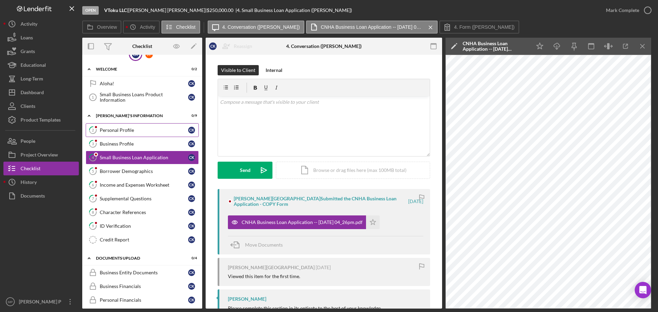
click at [126, 129] on div "Personal Profile" at bounding box center [144, 129] width 88 height 5
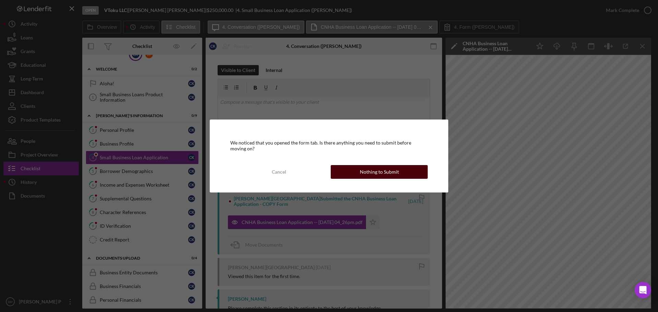
click at [365, 172] on div "Nothing to Submit" at bounding box center [379, 172] width 39 height 14
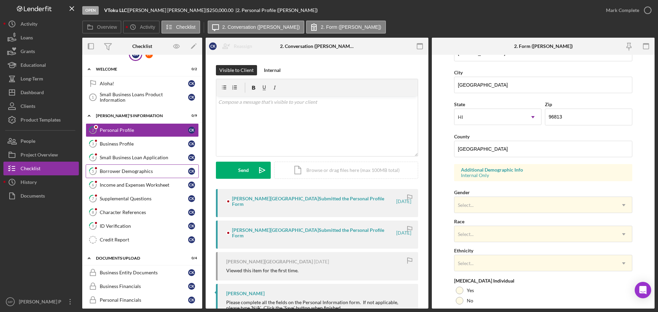
scroll to position [137, 0]
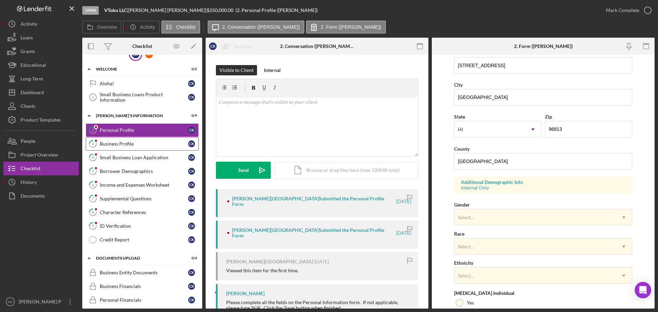
click at [121, 145] on div "Business Profile" at bounding box center [144, 143] width 88 height 5
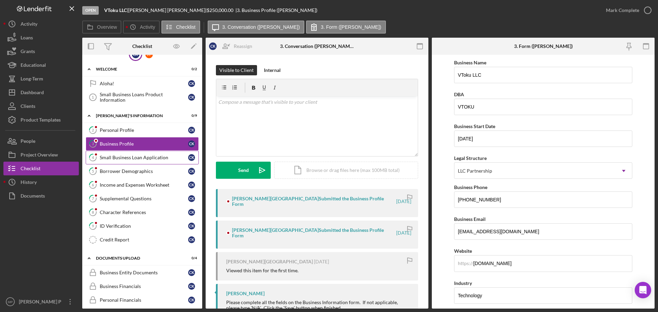
click at [126, 158] on div "Small Business Loan Application" at bounding box center [144, 157] width 88 height 5
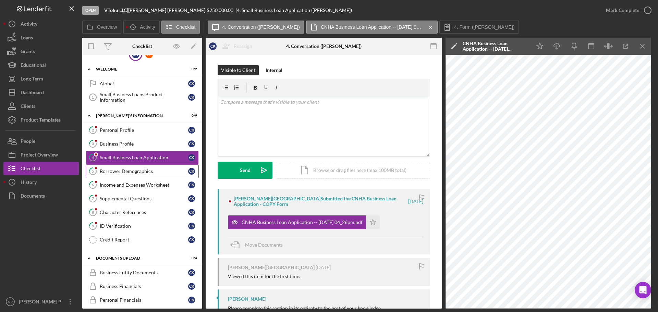
click at [134, 172] on div "Borrower Demographics" at bounding box center [144, 170] width 88 height 5
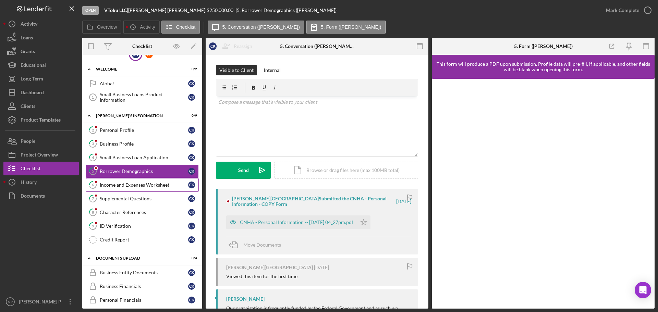
click at [135, 188] on link "6 Income and Expenses Worksheet C K" at bounding box center [142, 185] width 113 height 14
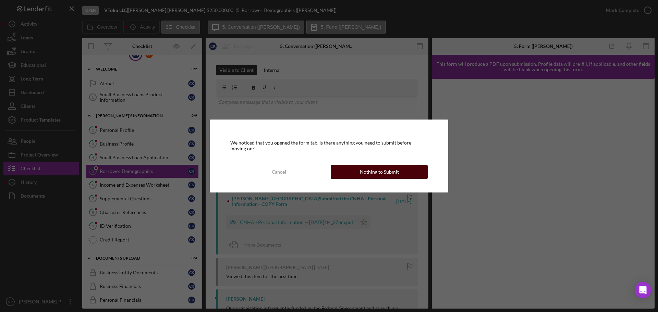
click at [360, 170] on button "Nothing to Submit" at bounding box center [378, 172] width 97 height 14
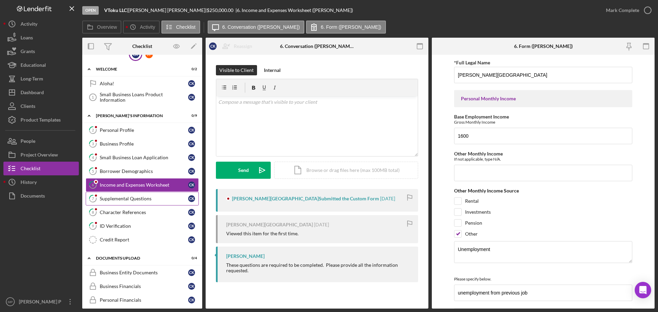
click at [127, 201] on div "Supplemental Questions" at bounding box center [144, 198] width 88 height 5
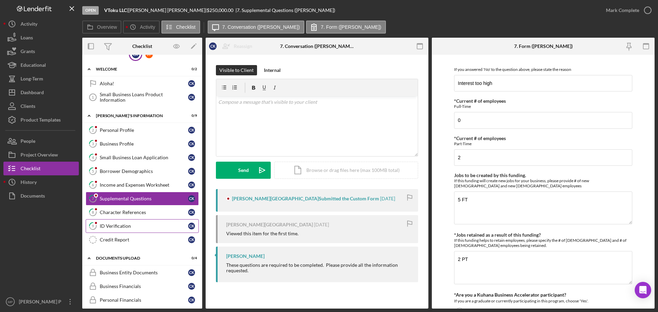
scroll to position [45, 0]
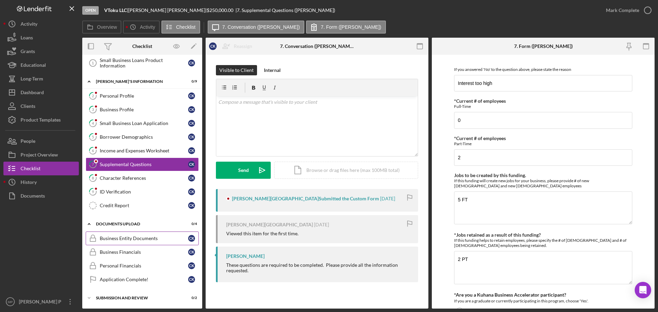
click at [115, 238] on div "Business Entity Documents" at bounding box center [144, 238] width 88 height 5
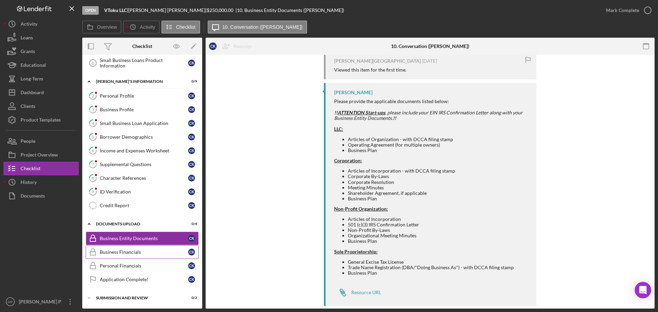
scroll to position [237, 0]
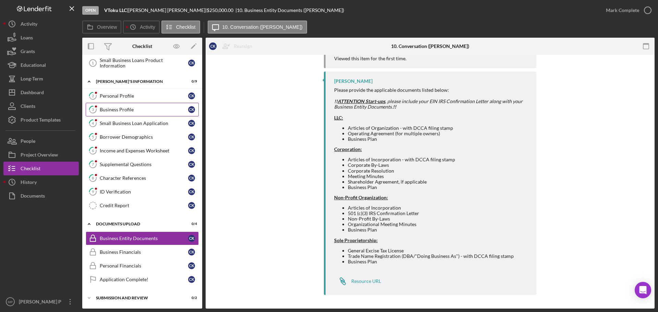
click at [127, 109] on div "Business Profile" at bounding box center [144, 109] width 88 height 5
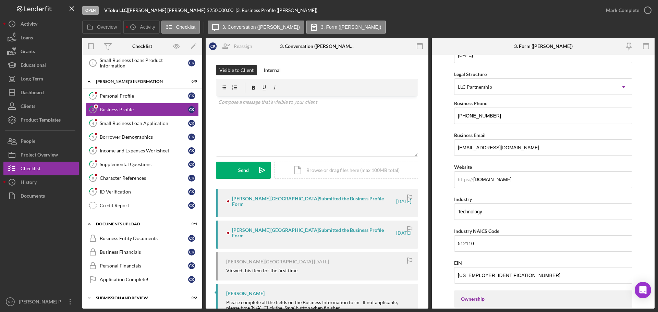
scroll to position [103, 0]
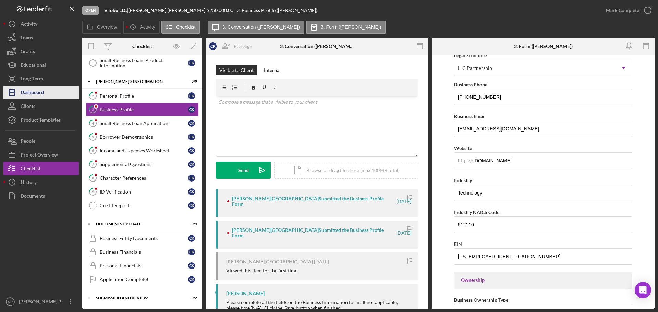
click at [37, 96] on div "Dashboard" at bounding box center [32, 93] width 23 height 15
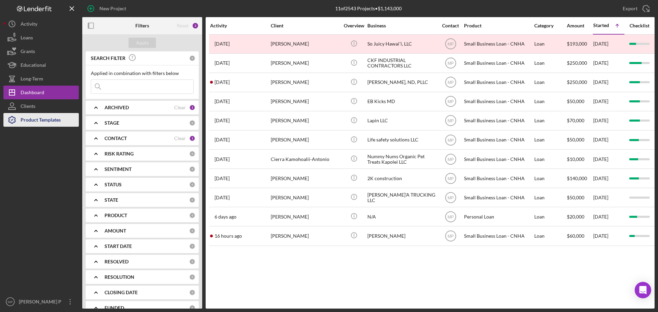
click at [37, 119] on div "Product Templates" at bounding box center [41, 120] width 40 height 15
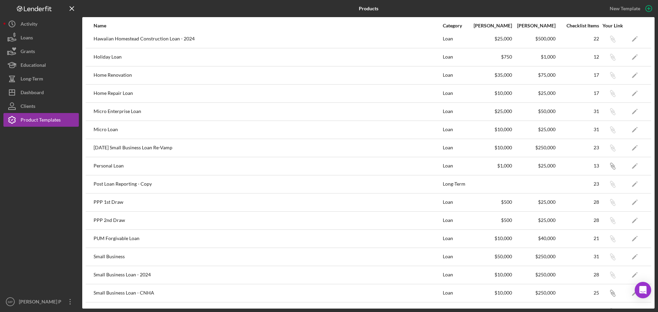
scroll to position [171, 0]
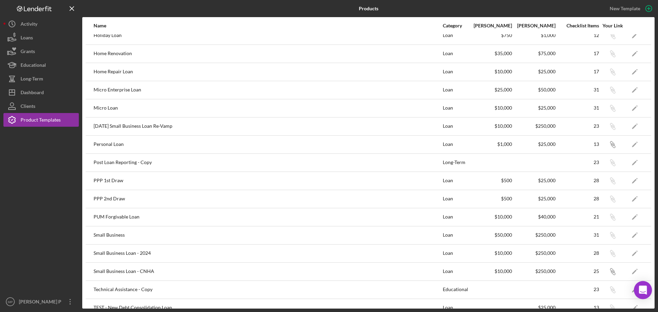
click at [640, 291] on icon "Open Intercom Messenger" at bounding box center [642, 290] width 8 height 9
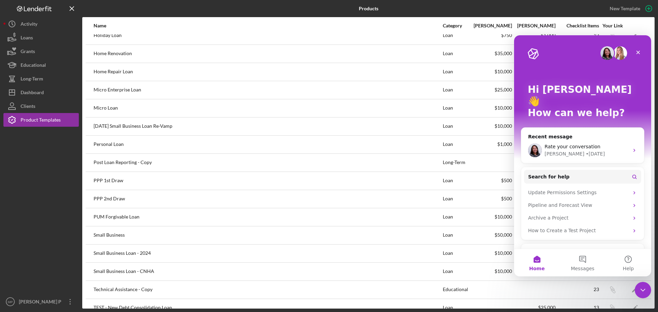
scroll to position [0, 0]
click at [582, 260] on button "Messages" at bounding box center [582, 262] width 46 height 27
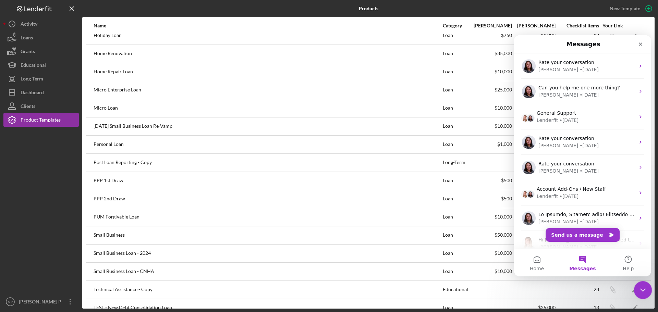
click at [642, 289] on icon "Close Intercom Messenger" at bounding box center [641, 289] width 5 height 3
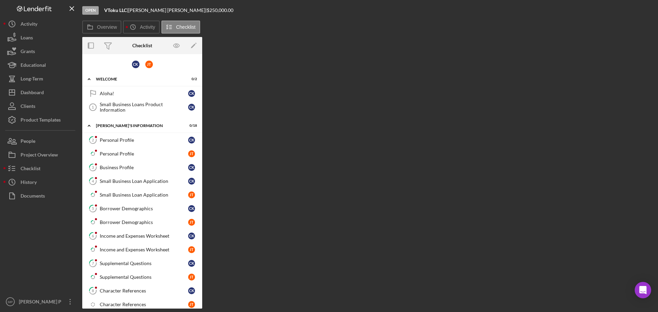
scroll to position [111, 0]
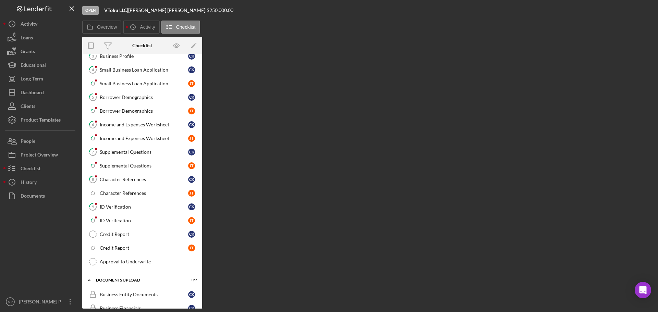
click at [487, 241] on div "Overview Internal Workflow Stage Open Icon/Dropdown Arrow Archive (can unarchiv…" at bounding box center [368, 173] width 572 height 272
